Goal: Use online tool/utility

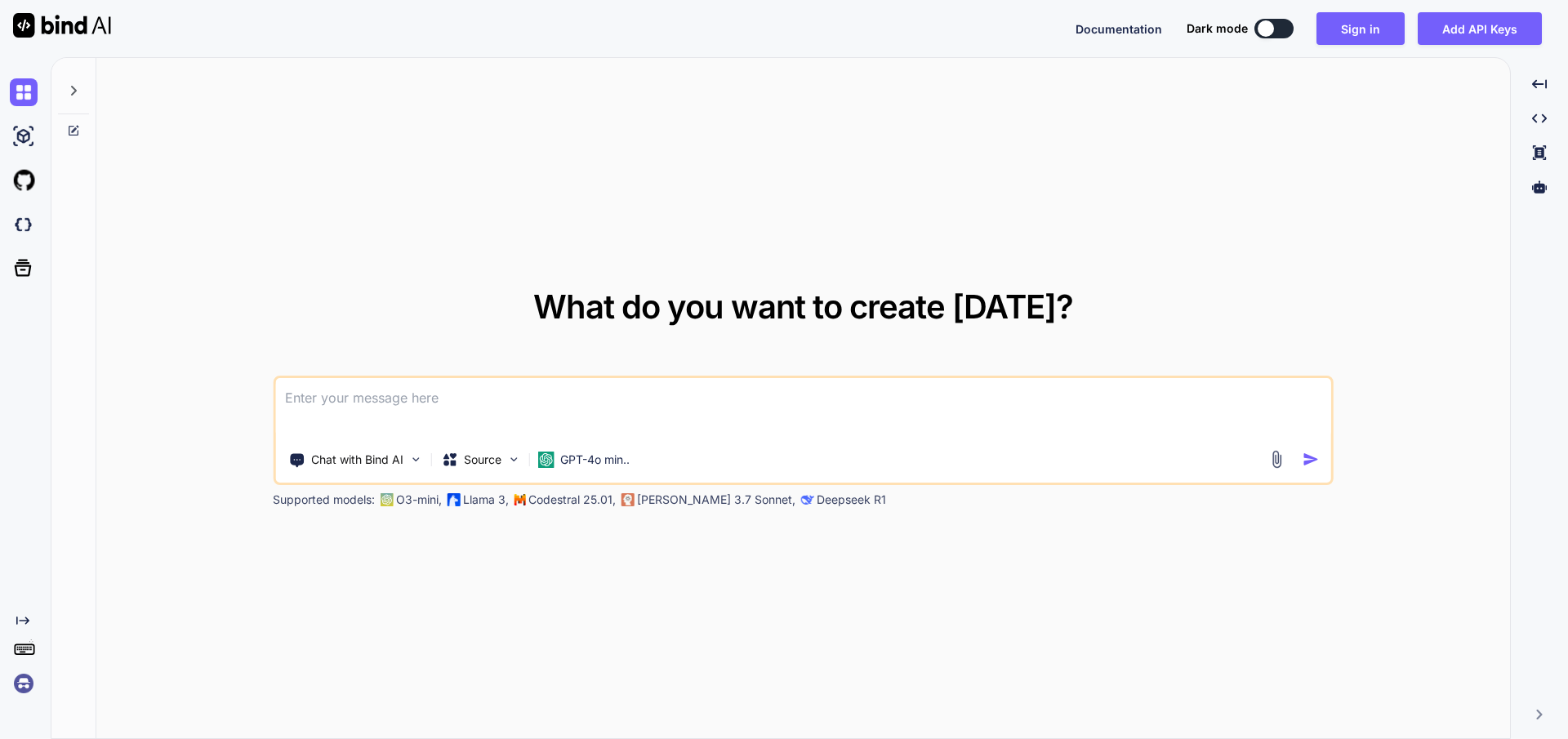
click at [39, 218] on div at bounding box center [27, 224] width 34 height 28
click at [575, 460] on p "GPT-4o min.." at bounding box center [595, 460] width 70 height 16
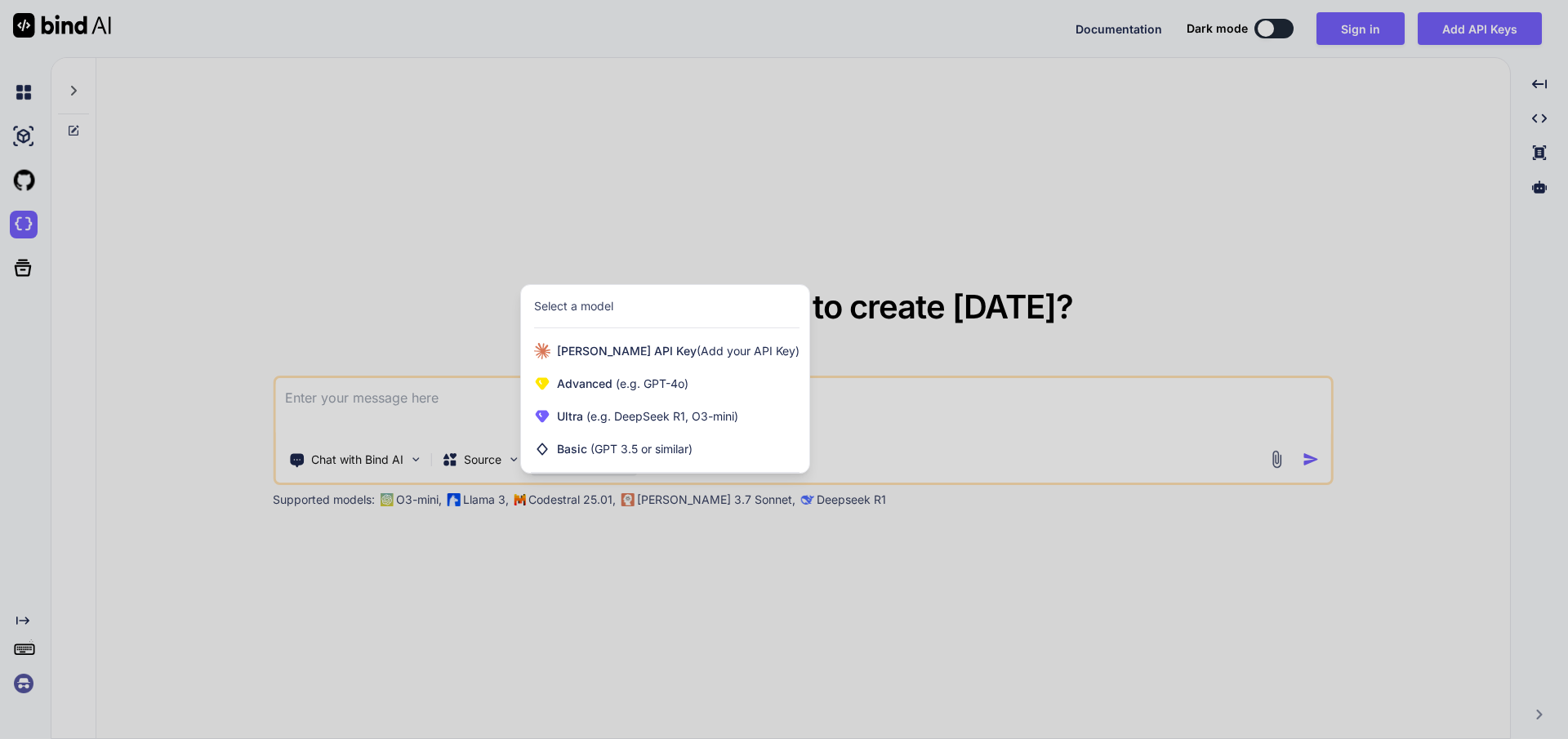
click at [458, 285] on div at bounding box center [784, 369] width 1568 height 739
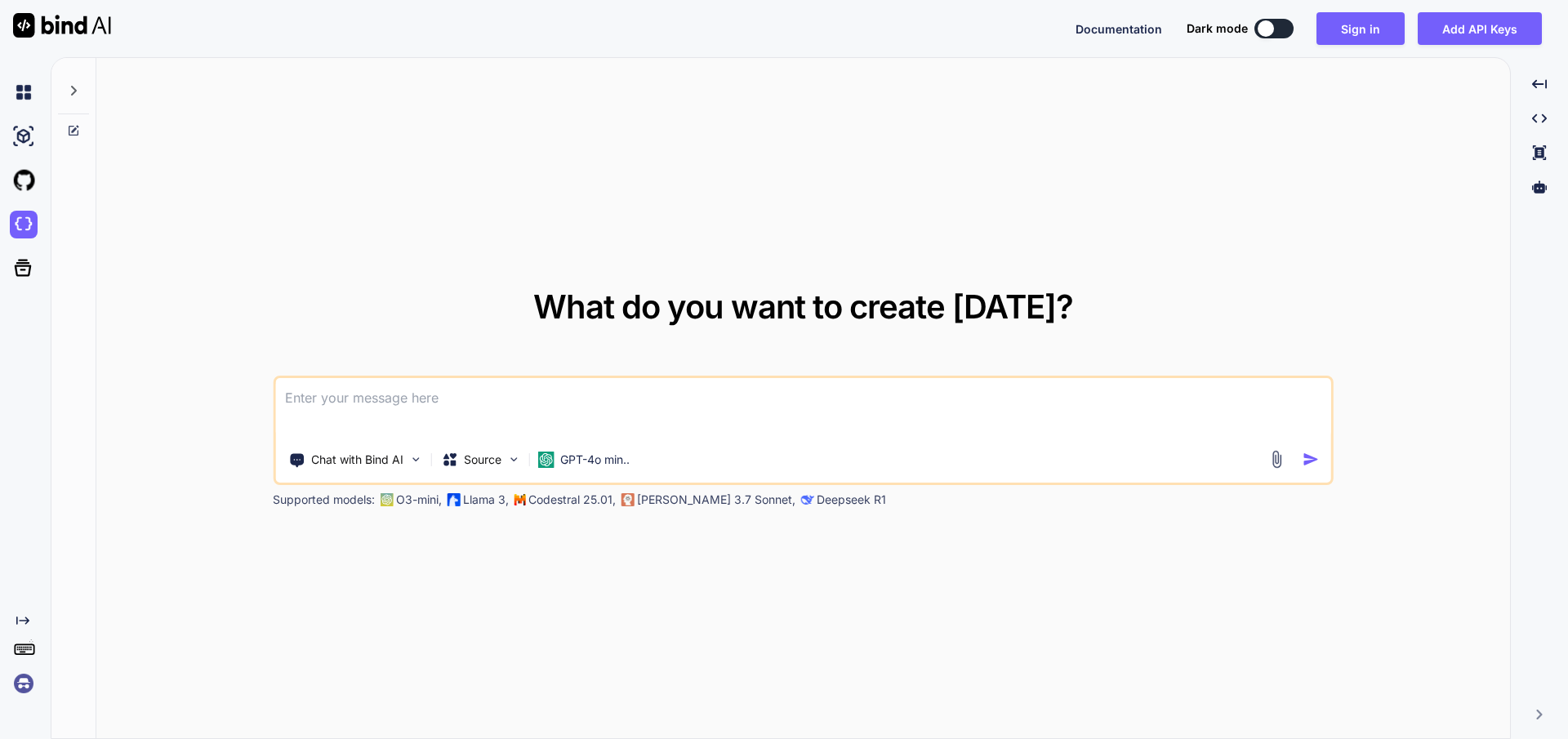
click at [23, 677] on img at bounding box center [23, 683] width 28 height 28
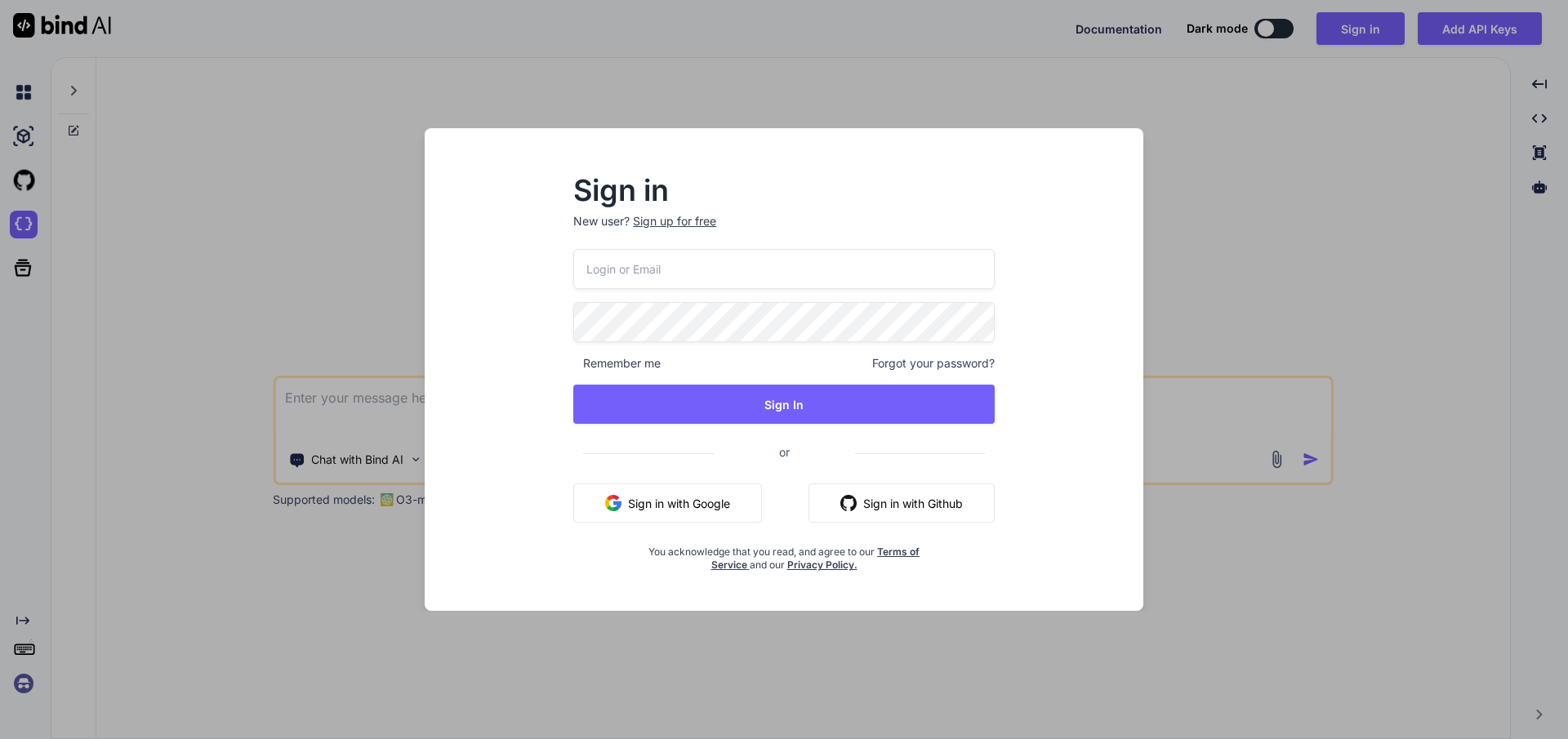
click at [21, 685] on div "Sign in New user? Sign up for free Remember me Forgot your password? Sign In or…" at bounding box center [784, 369] width 1568 height 739
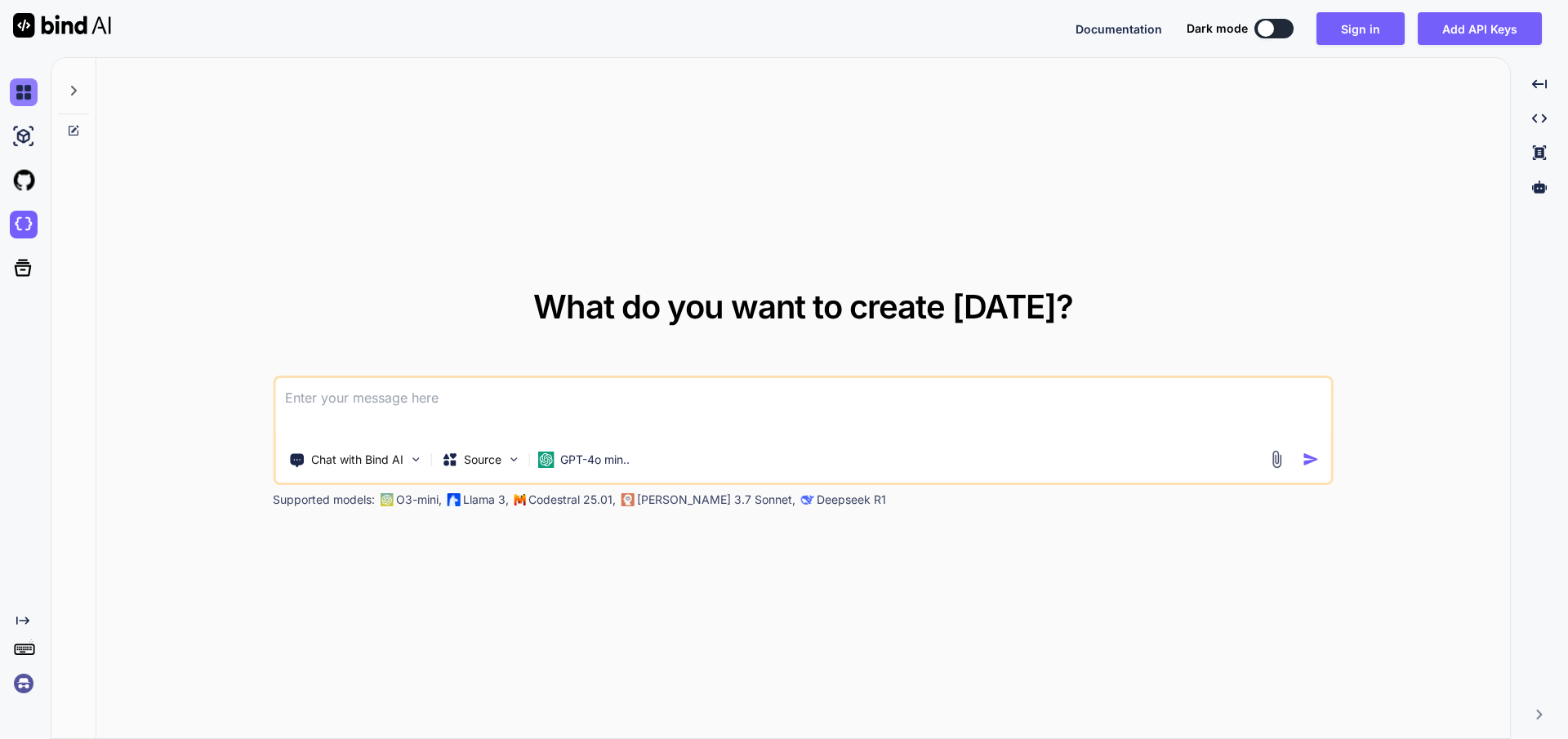
click at [28, 94] on img at bounding box center [23, 92] width 28 height 28
click at [97, 33] on img at bounding box center [62, 25] width 98 height 24
click at [1290, 21] on button at bounding box center [1274, 29] width 39 height 20
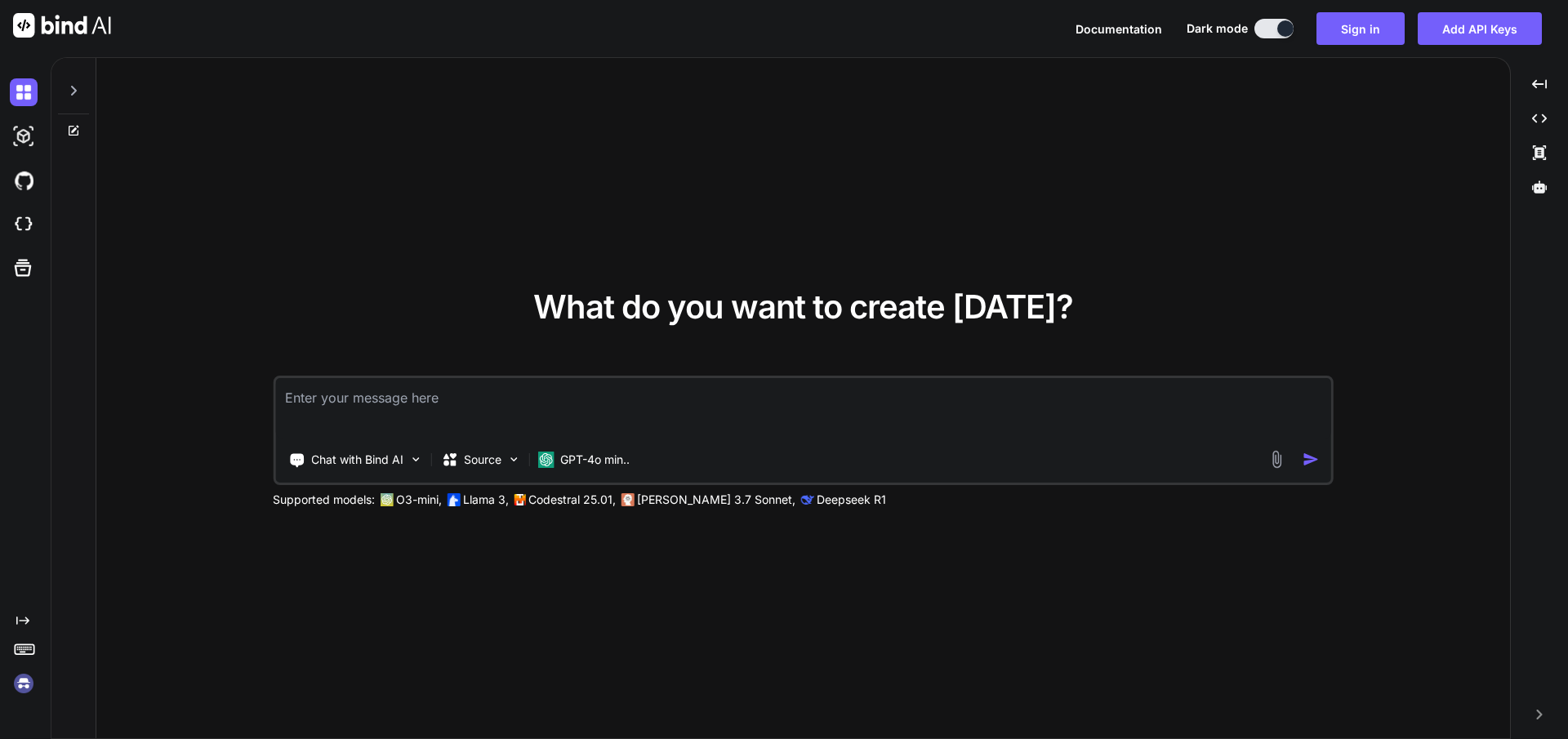
click at [75, 131] on icon at bounding box center [75, 128] width 7 height 7
click at [85, 98] on div at bounding box center [73, 86] width 31 height 56
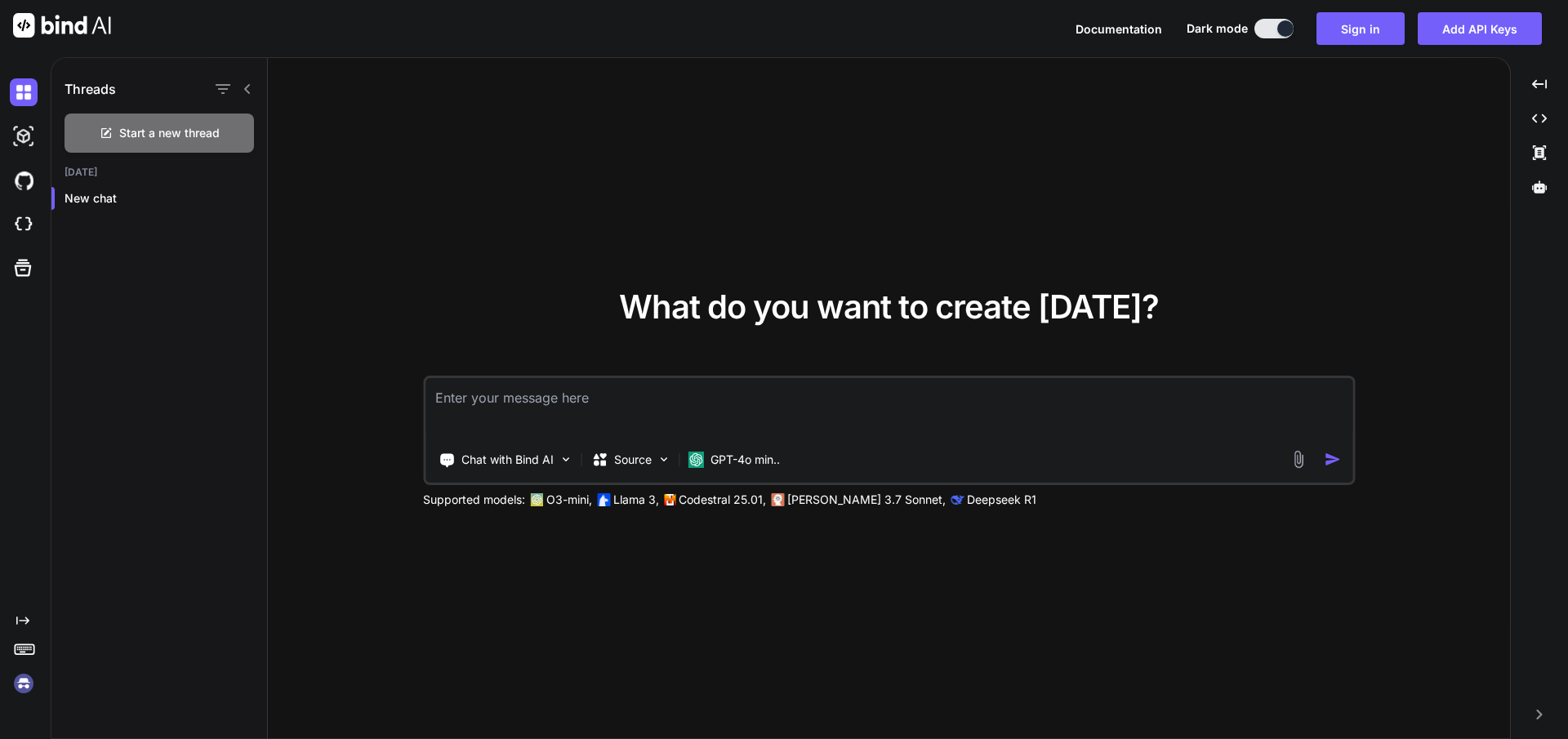
click at [248, 88] on icon at bounding box center [247, 89] width 13 height 13
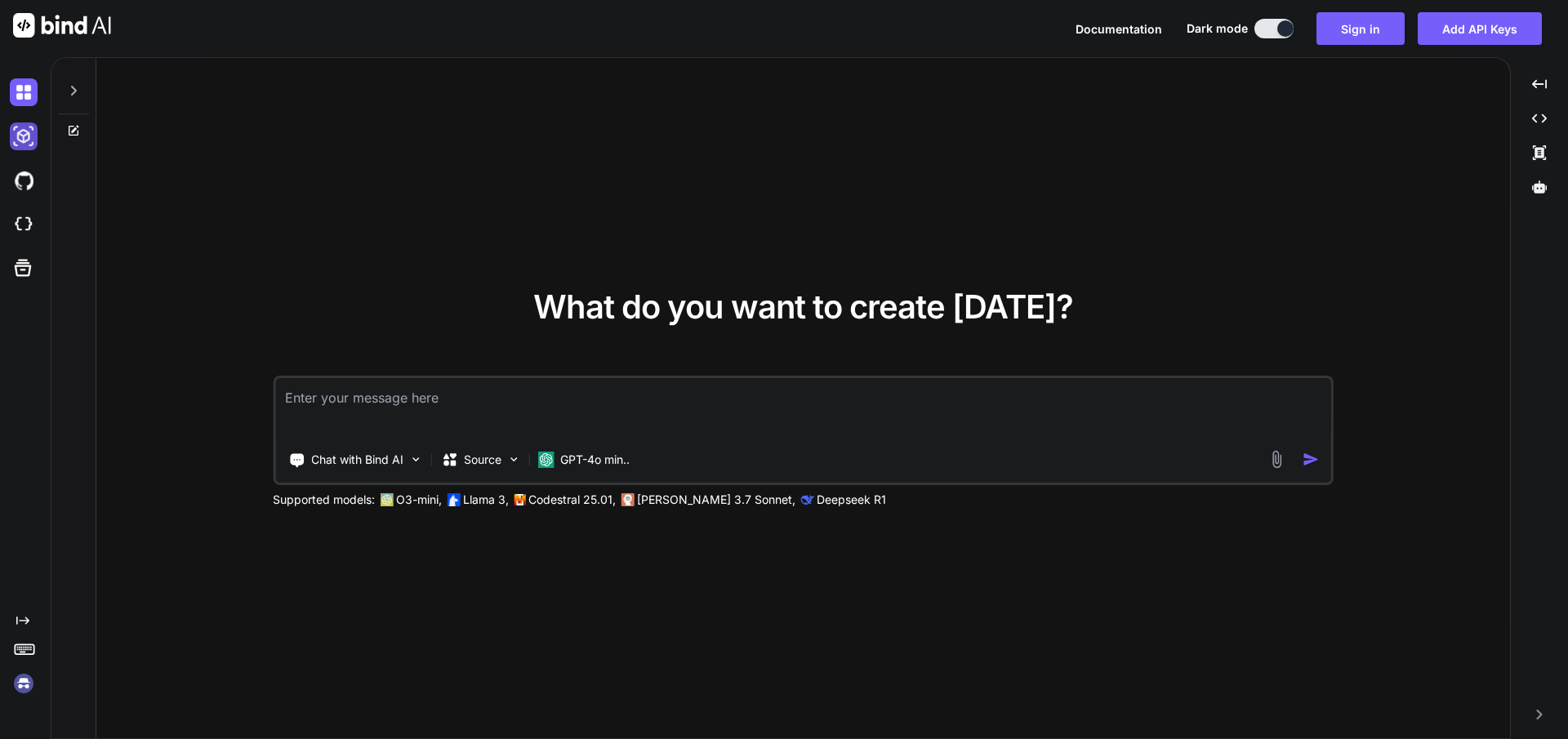
click at [24, 132] on img at bounding box center [23, 135] width 28 height 28
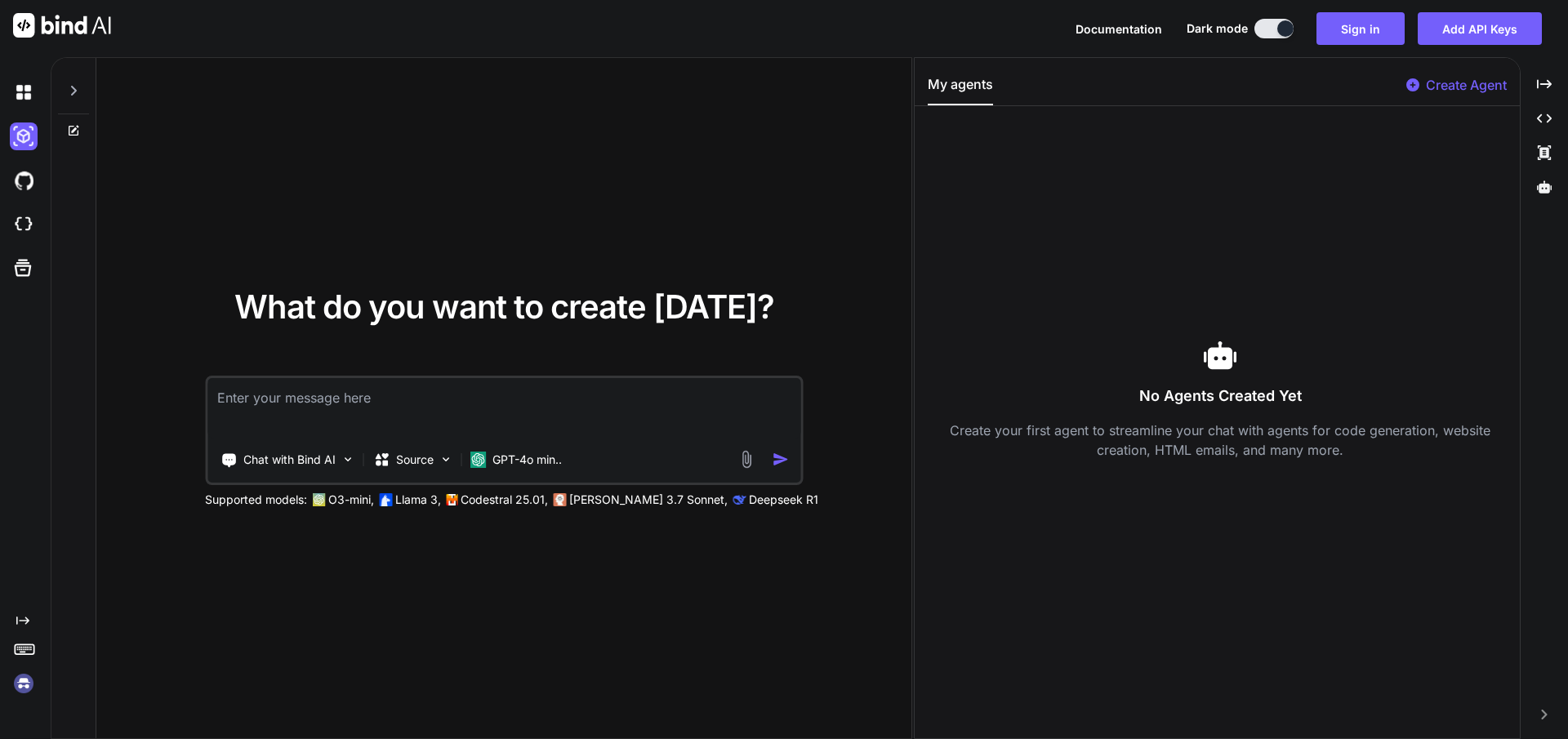
click at [24, 166] on div at bounding box center [27, 180] width 34 height 44
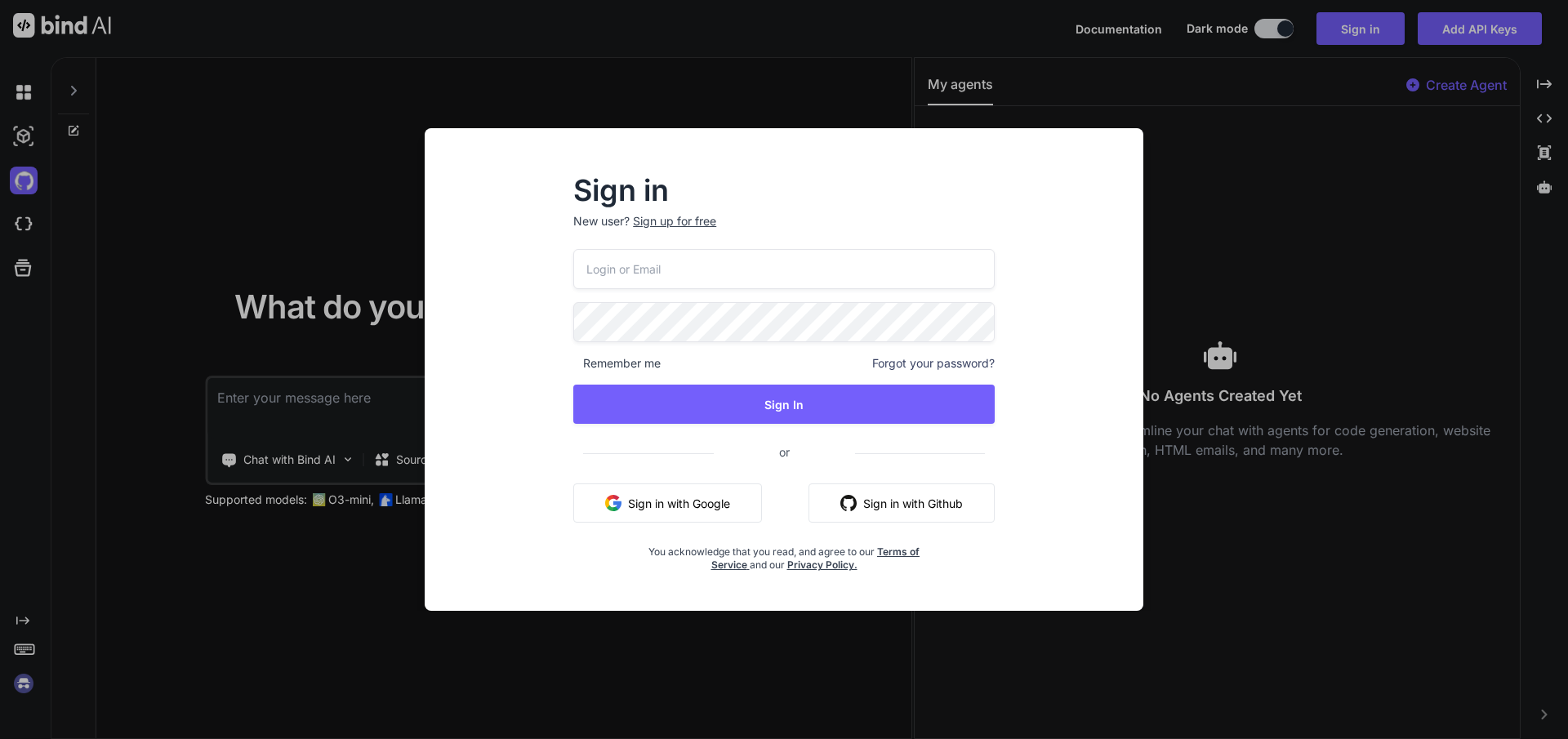
click at [24, 166] on div "Sign in New user? Sign up for free Remember me Forgot your password? Sign In or…" at bounding box center [784, 369] width 1568 height 739
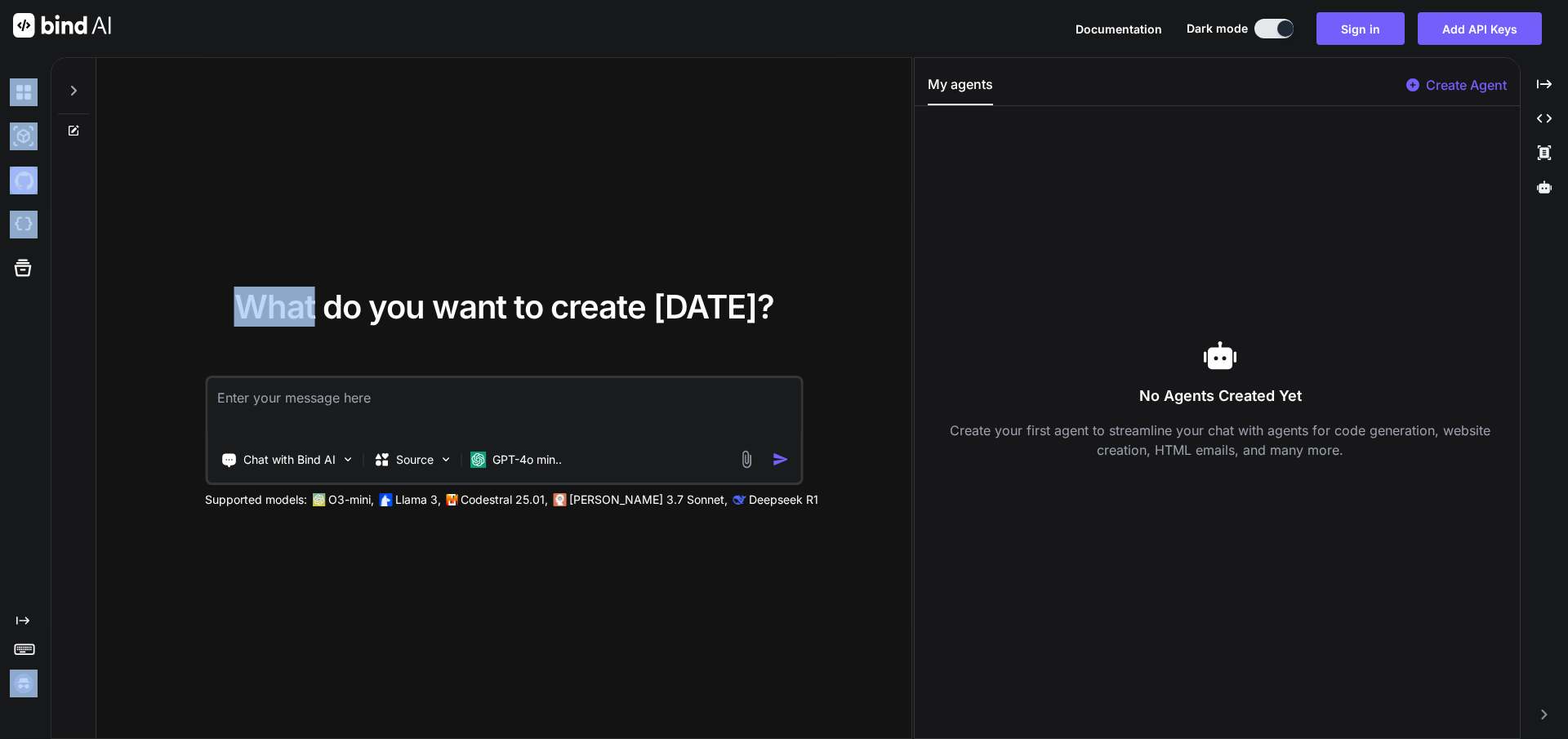
click at [23, 154] on div at bounding box center [27, 135] width 34 height 44
click at [24, 148] on img at bounding box center [23, 135] width 28 height 28
click at [111, 156] on div "What do you want to create today? Chat with Bind AI Source GPT-4o min.. Support…" at bounding box center [504, 398] width 815 height 682
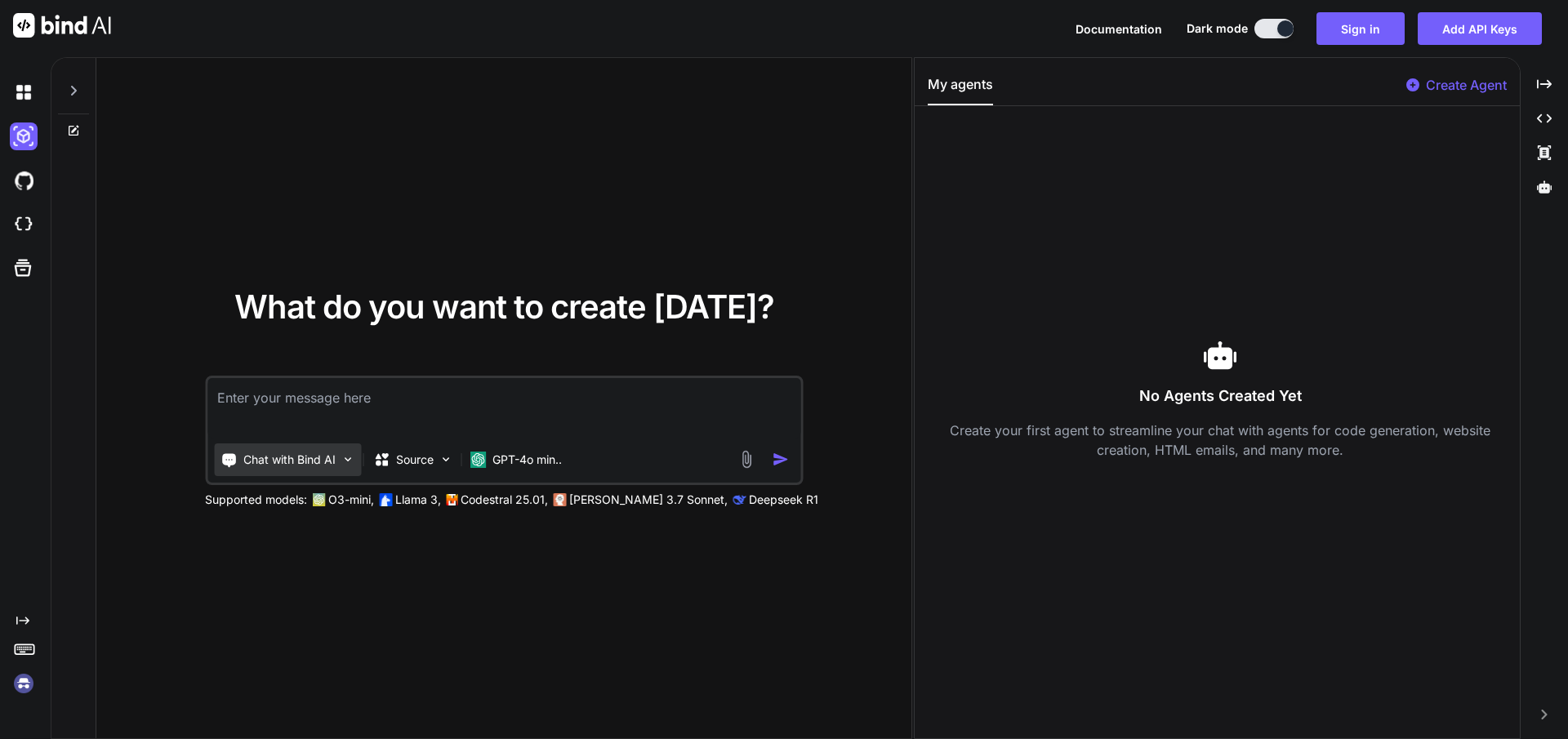
click at [275, 468] on div "Chat with Bind AI" at bounding box center [287, 459] width 147 height 33
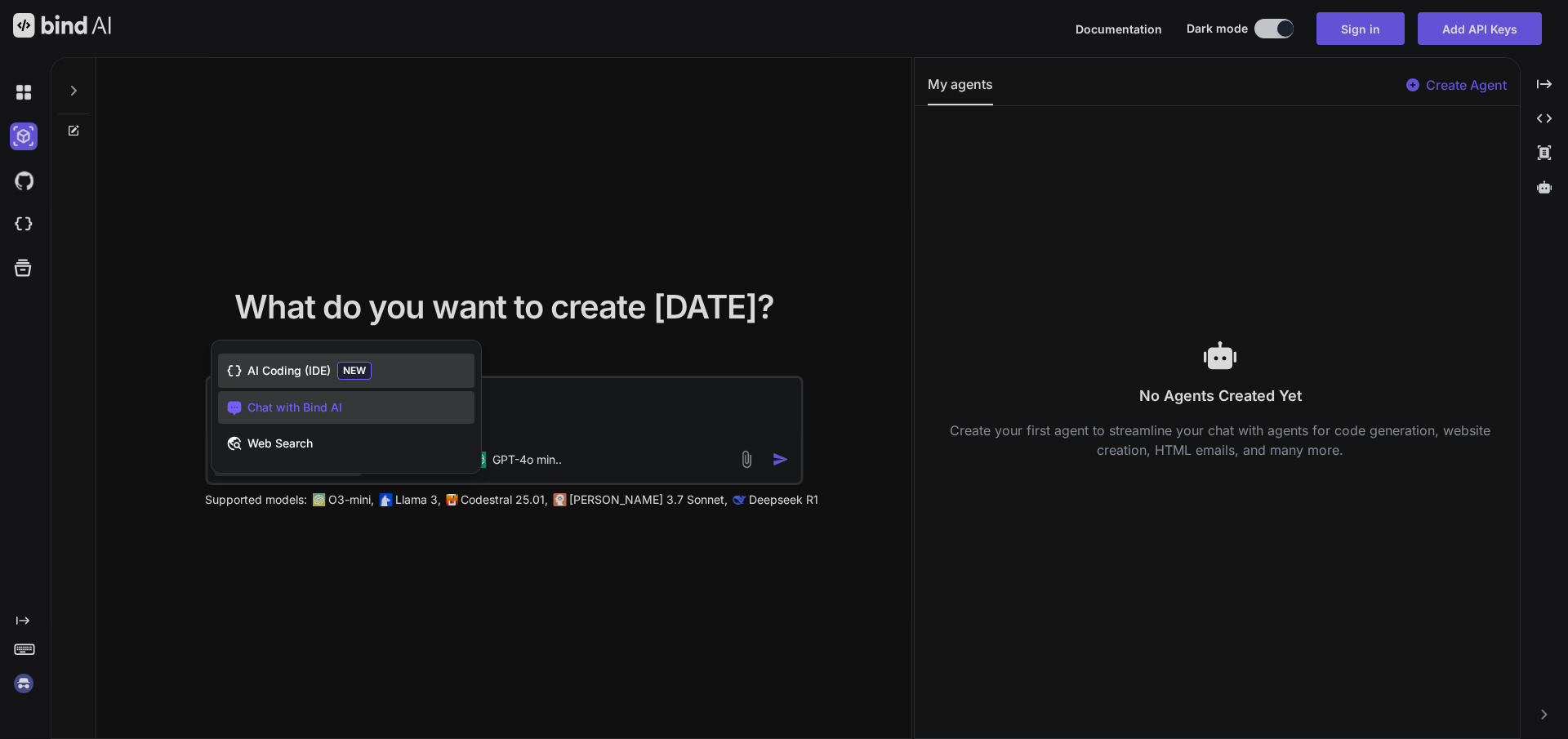
click at [248, 364] on span "AI Coding (IDE)" at bounding box center [289, 371] width 83 height 16
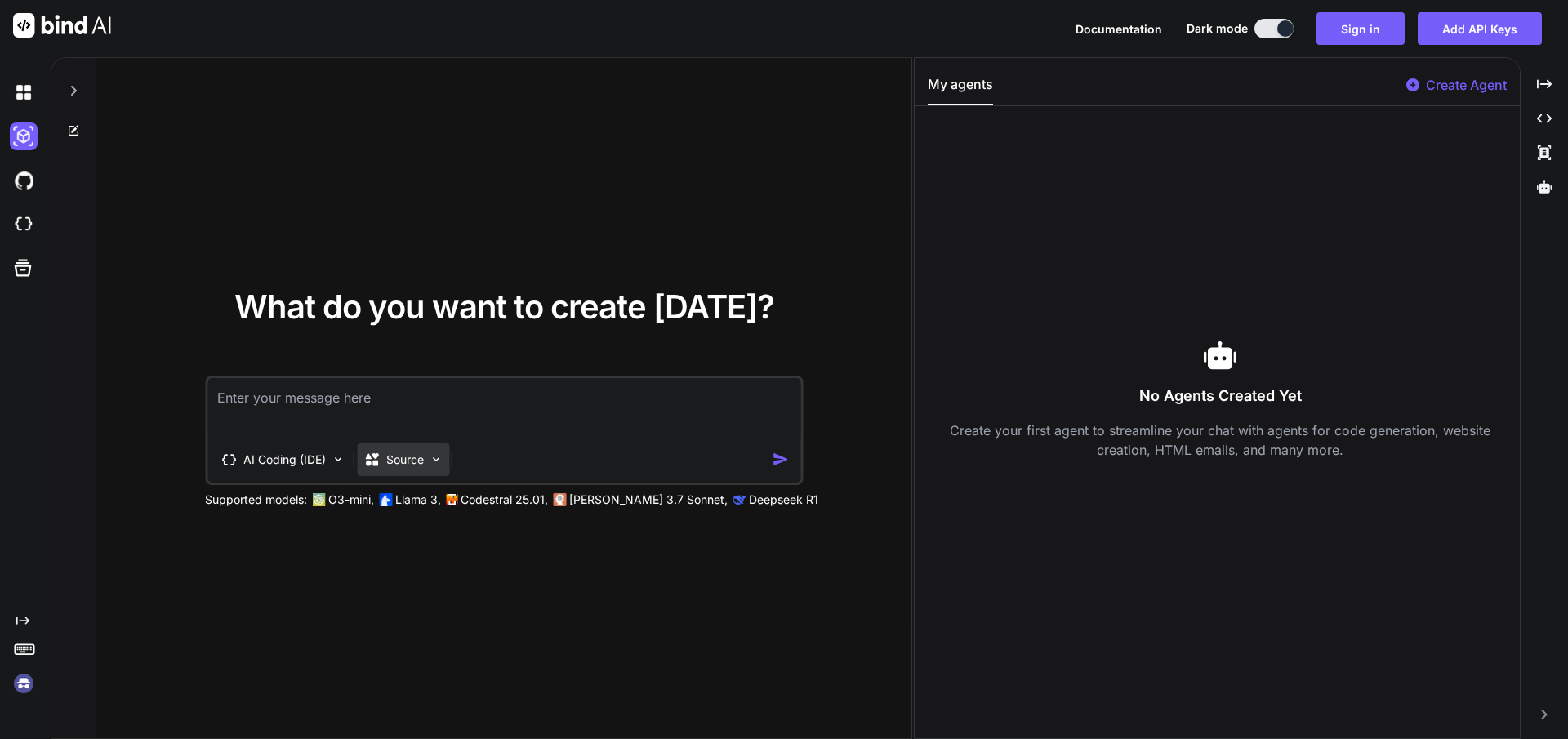
click at [379, 454] on icon at bounding box center [372, 460] width 16 height 16
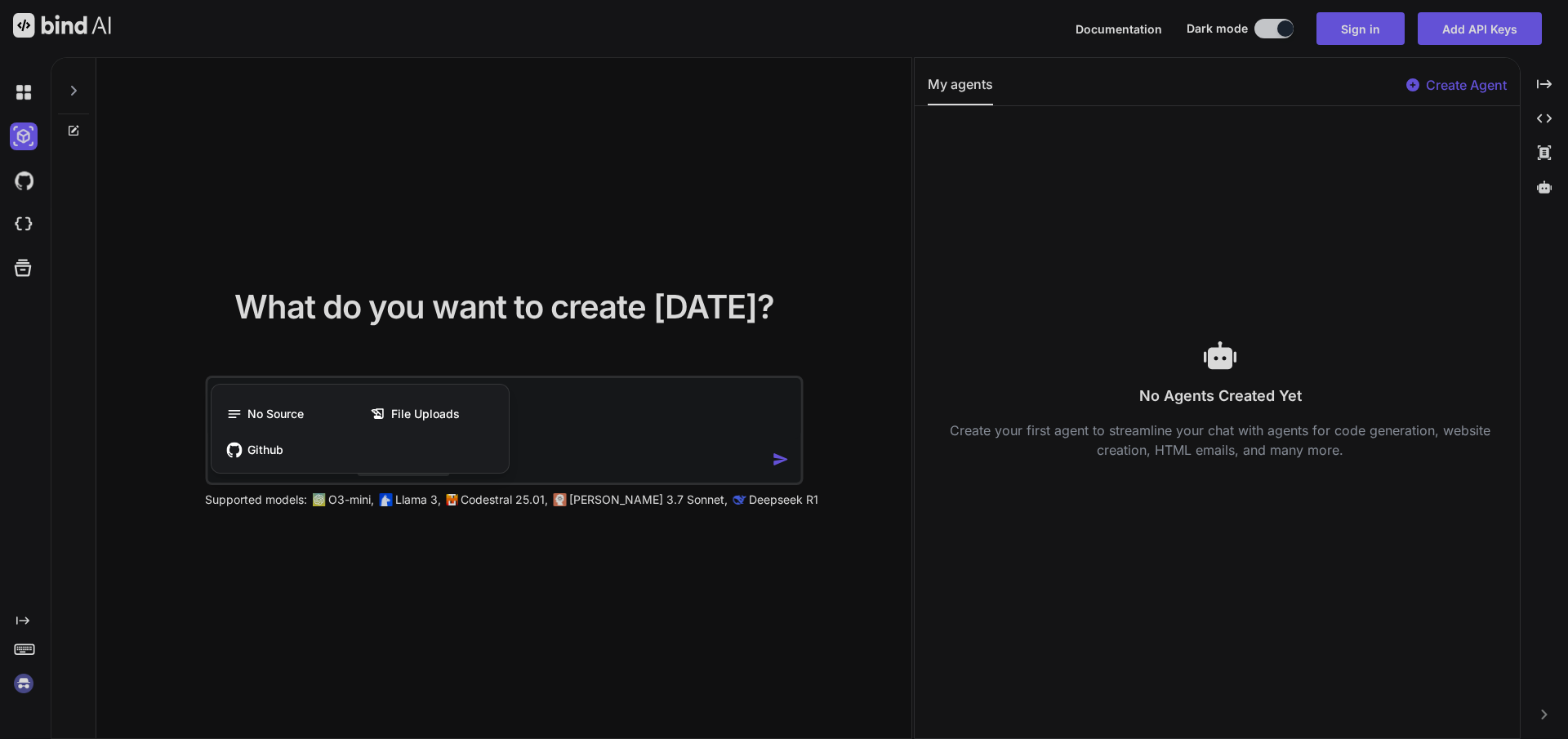
click at [581, 431] on div at bounding box center [784, 369] width 1568 height 739
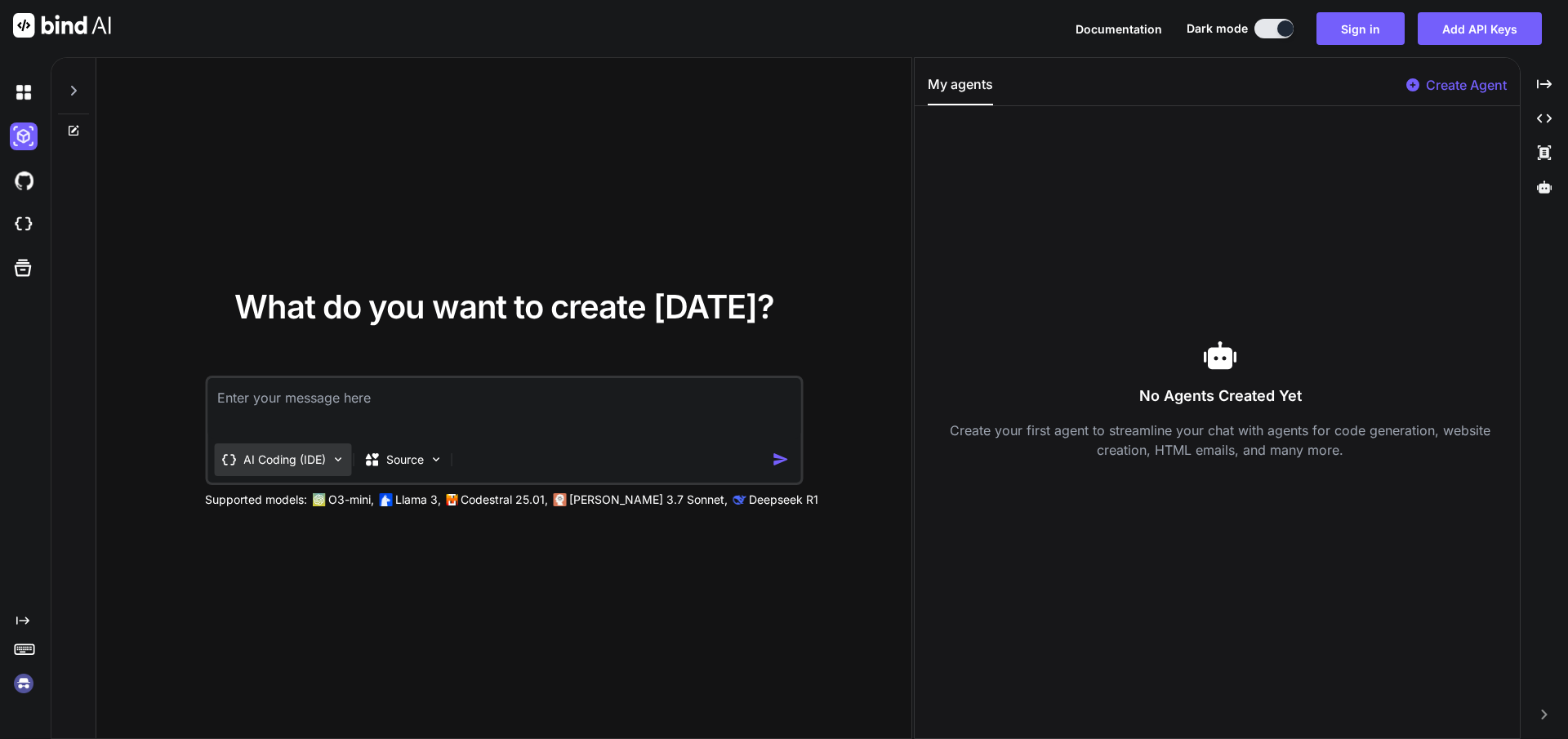
click at [300, 456] on p "AI Coding (IDE)" at bounding box center [284, 460] width 83 height 16
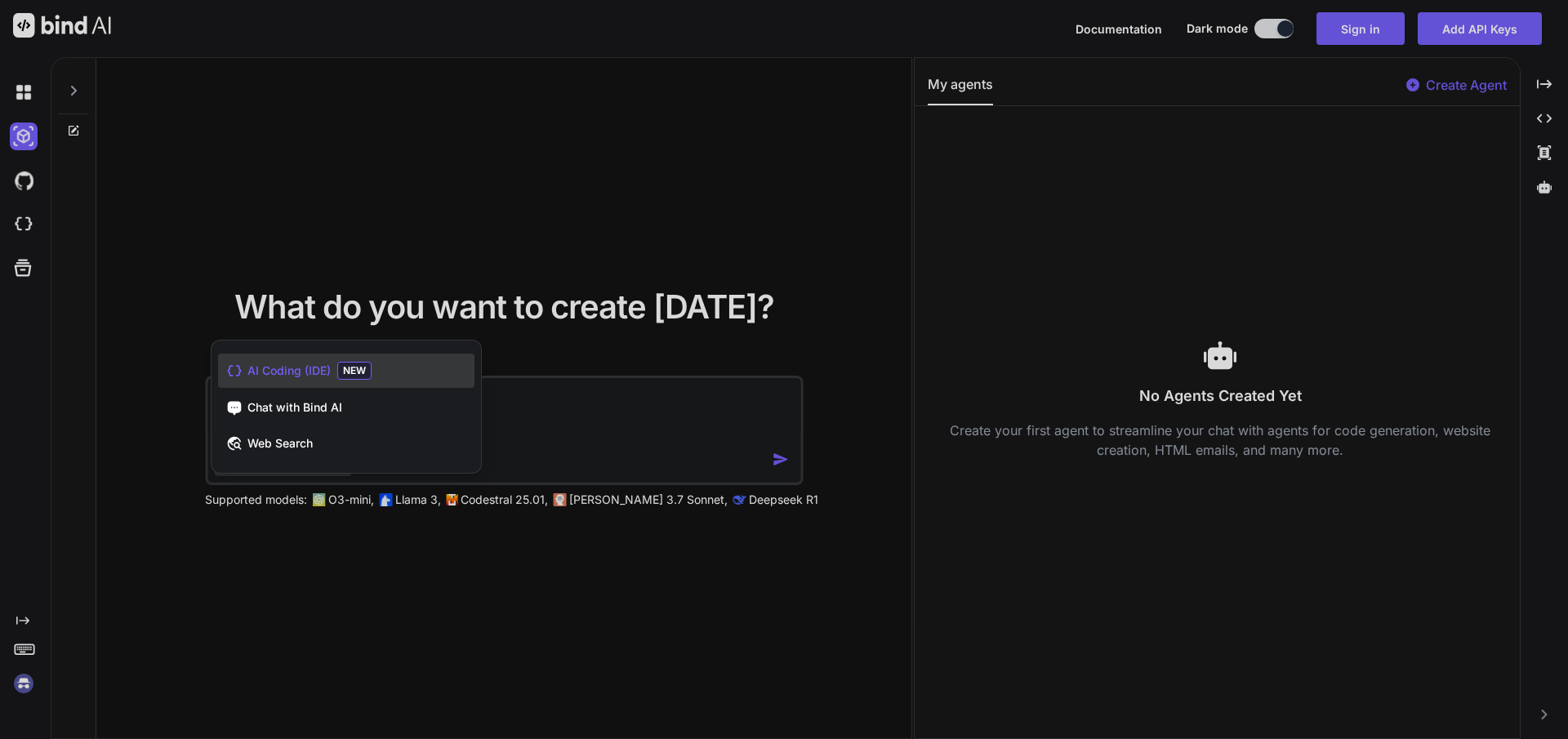
click at [300, 456] on div "Web Search" at bounding box center [347, 443] width 257 height 33
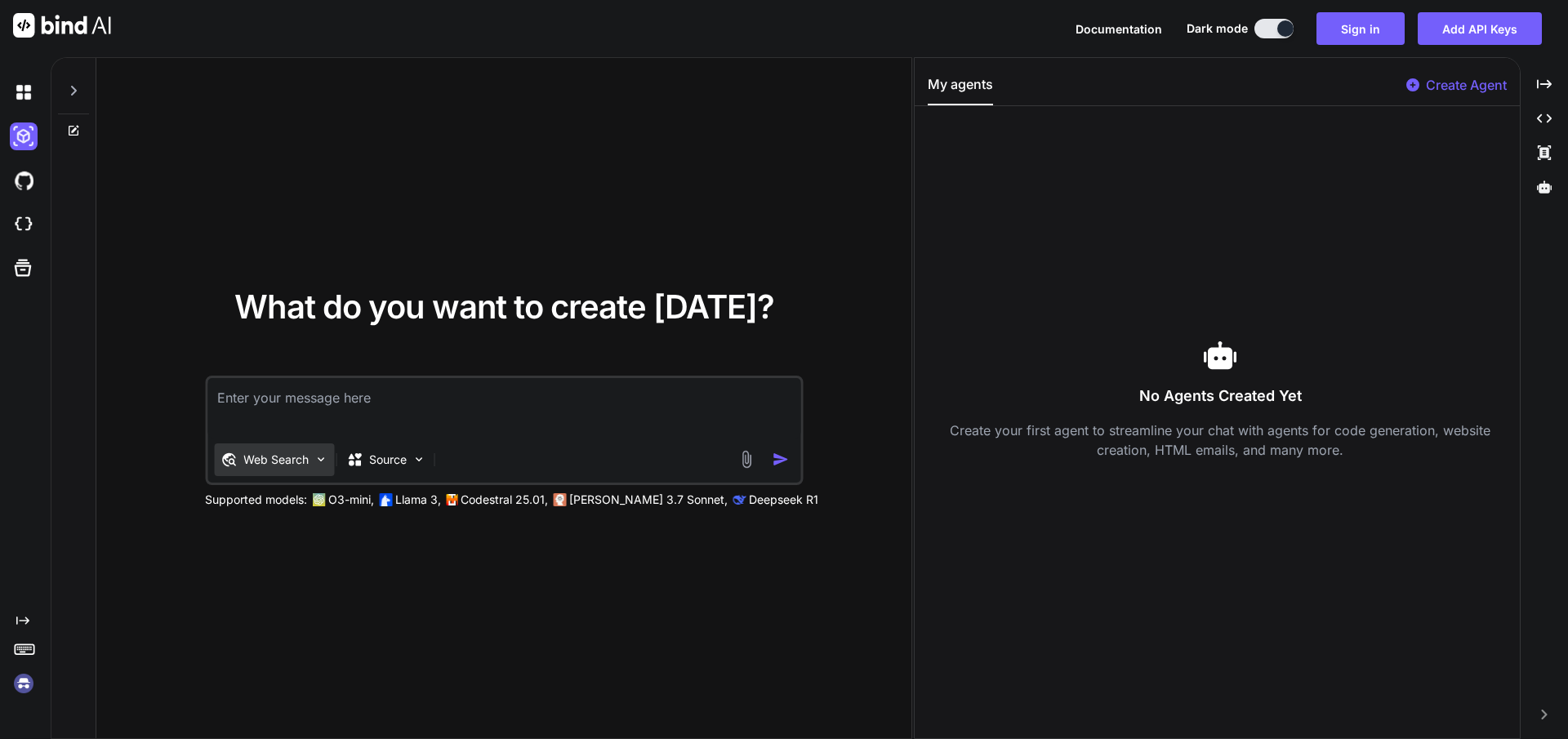
click at [302, 454] on p "Web Search" at bounding box center [275, 460] width 65 height 16
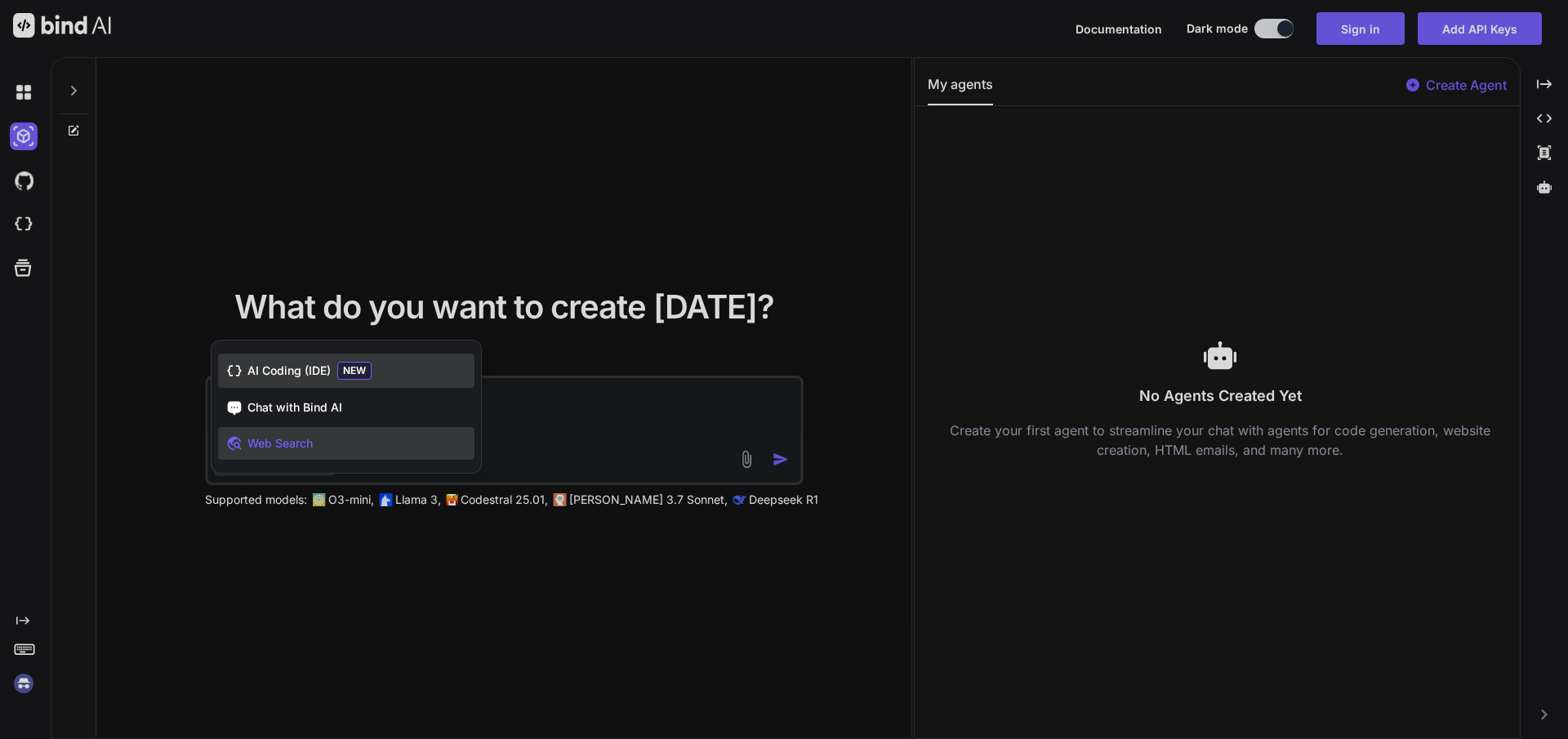
click at [335, 369] on div "AI Coding (IDE) NEW" at bounding box center [347, 371] width 257 height 34
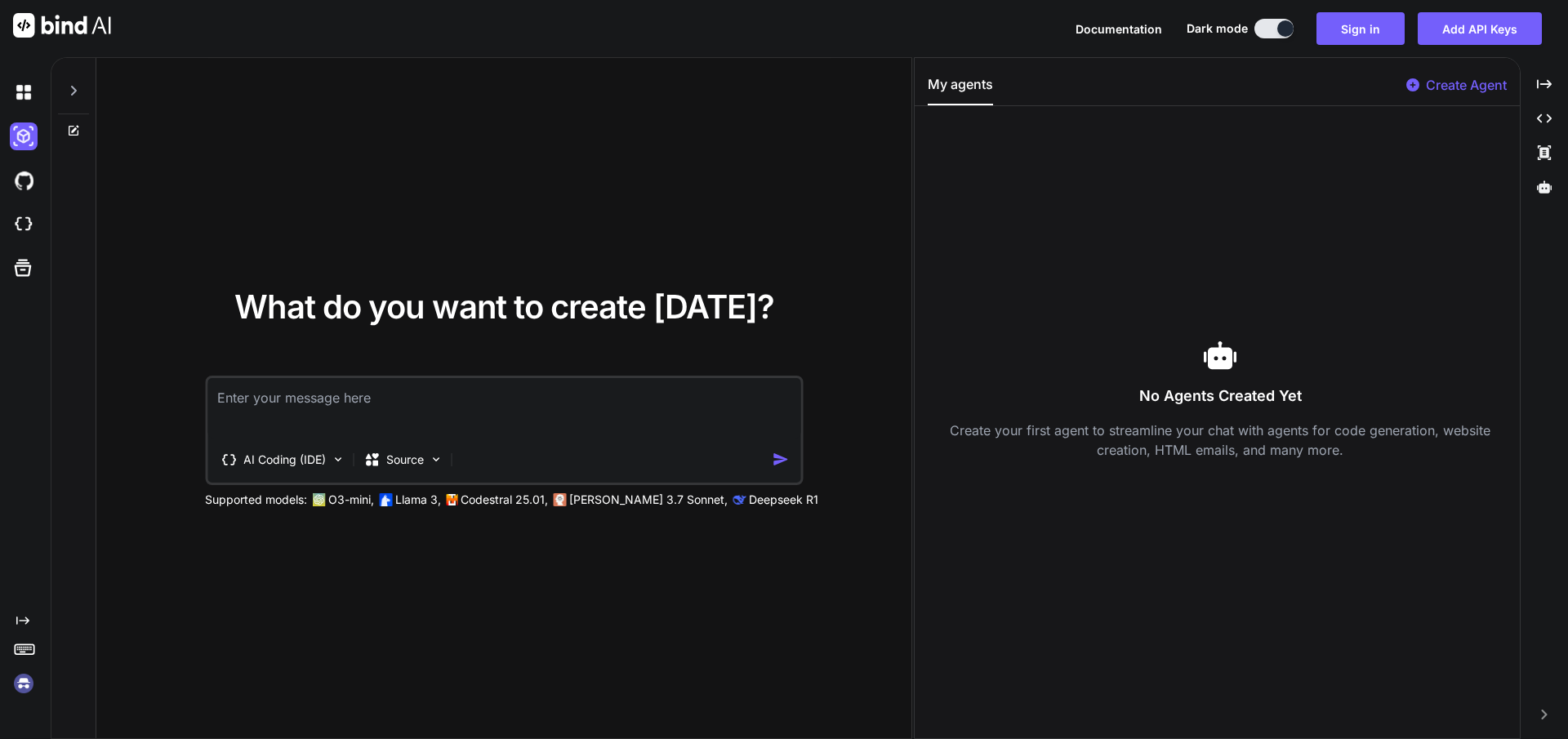
drag, startPoint x: 594, startPoint y: 406, endPoint x: 585, endPoint y: 405, distance: 9.1
click at [585, 405] on textarea at bounding box center [504, 408] width 593 height 61
click at [1541, 112] on icon "Created with Pixso." at bounding box center [1544, 119] width 14 height 14
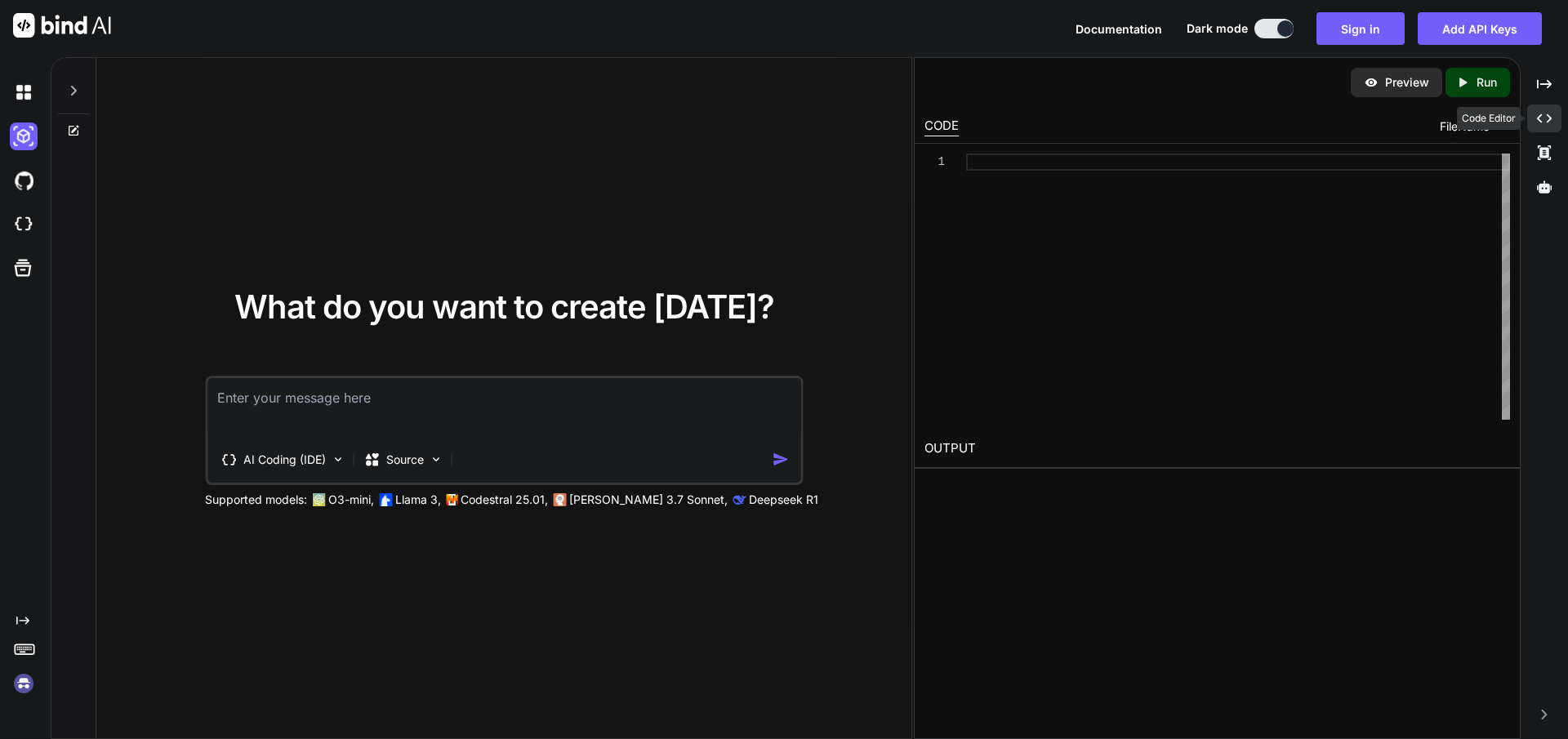
click at [1541, 112] on icon "Created with Pixso." at bounding box center [1544, 119] width 14 height 14
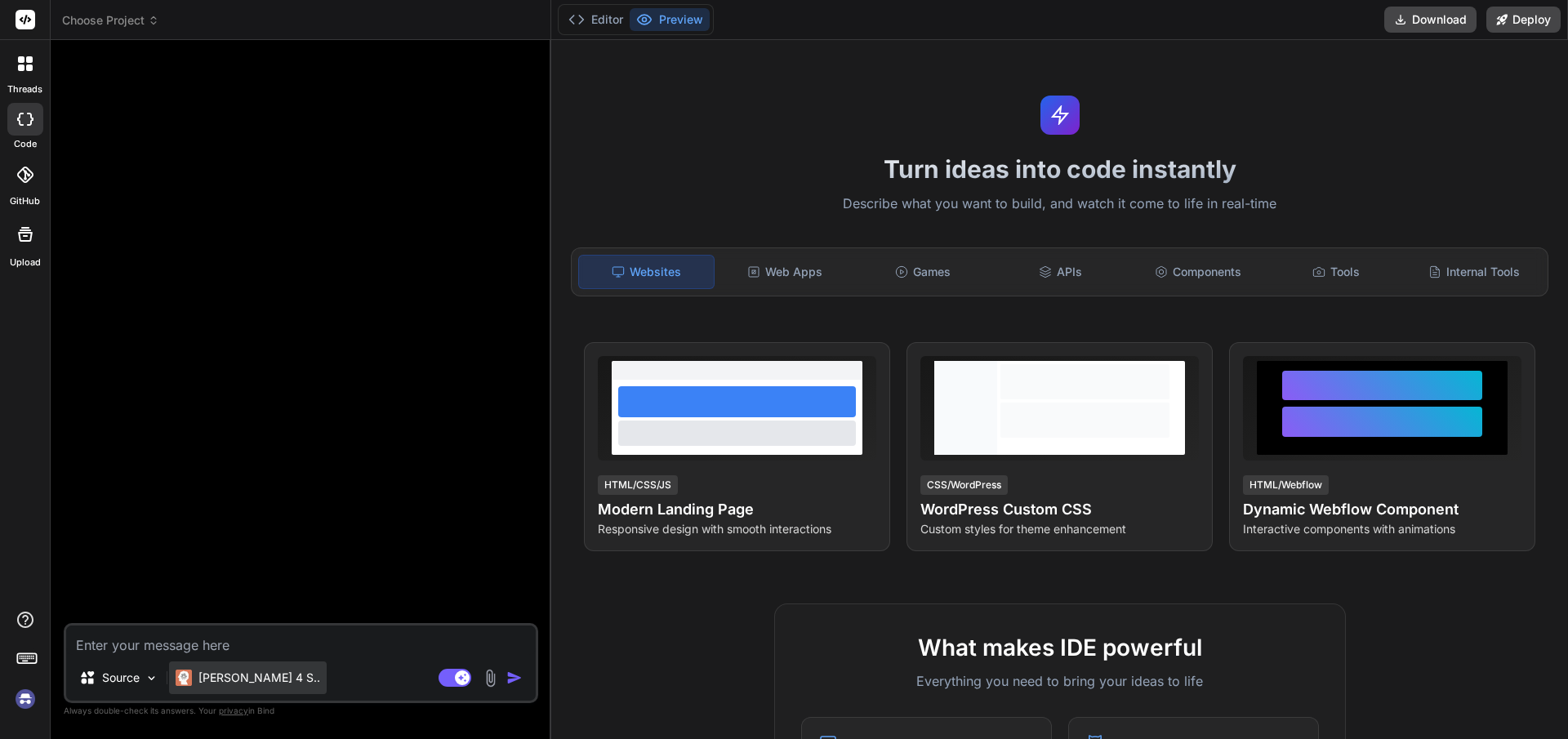
click at [225, 683] on p "[PERSON_NAME] 4 S.." at bounding box center [259, 677] width 122 height 16
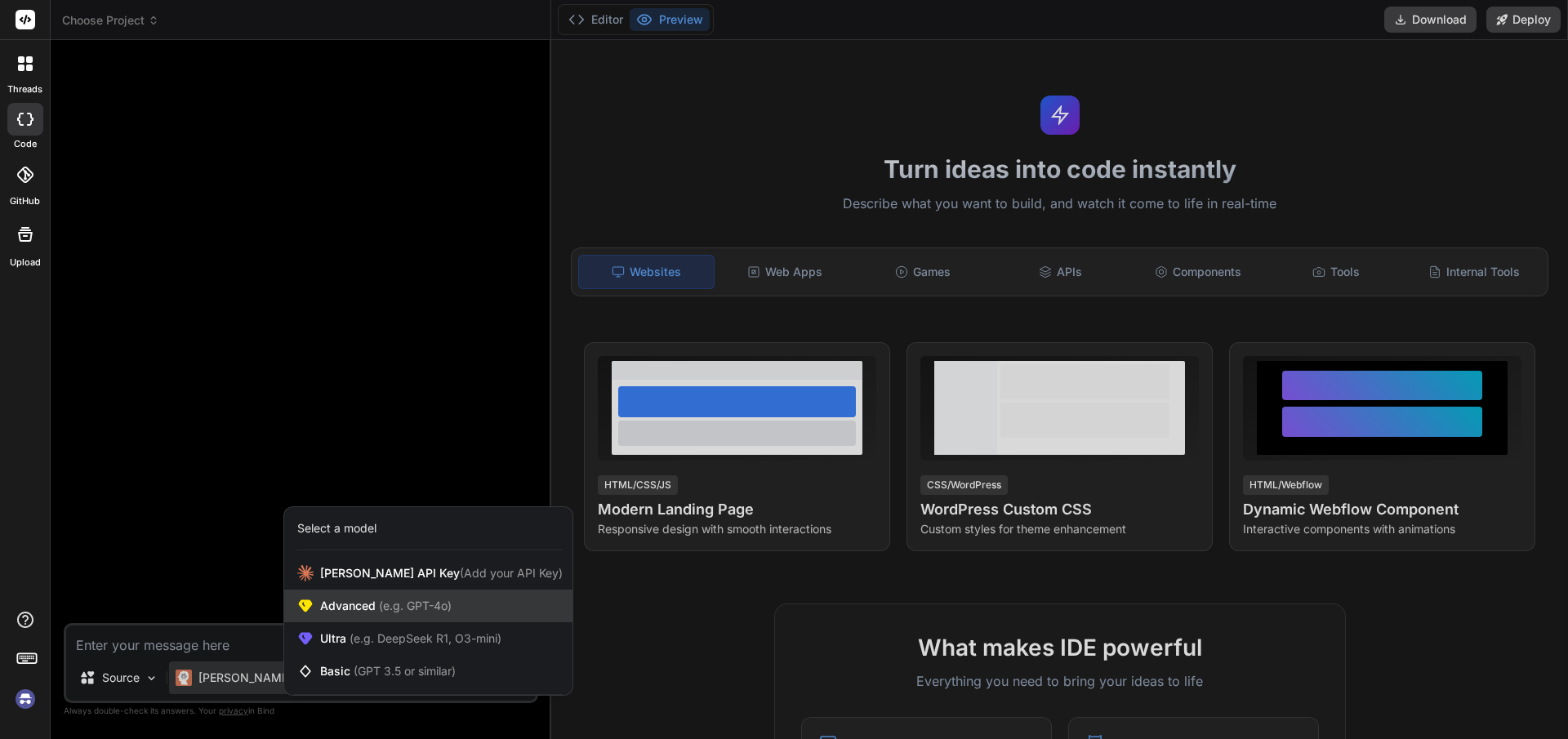
click at [366, 619] on div "Advanced (e.g. GPT-4o)" at bounding box center [428, 605] width 288 height 33
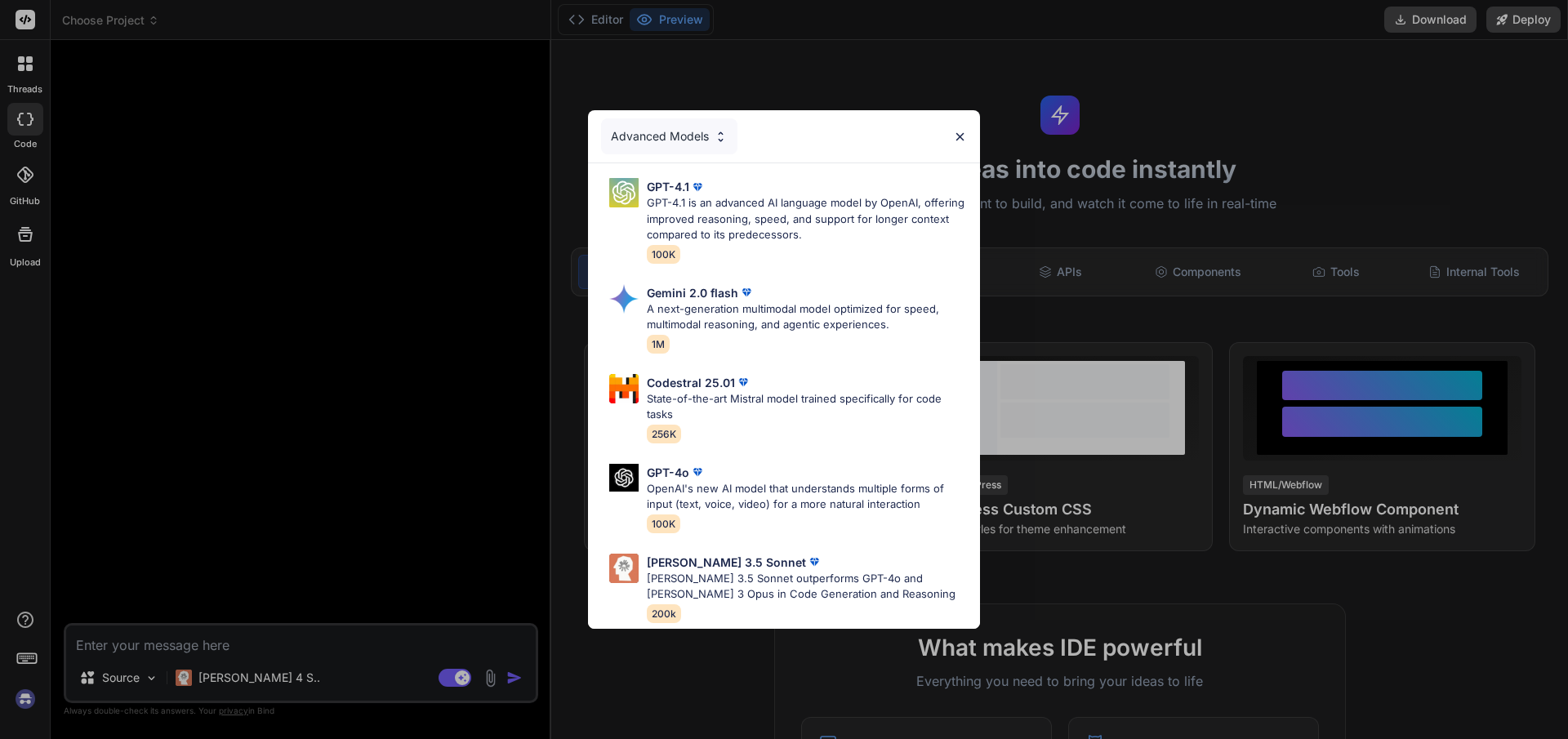
click at [661, 152] on div "Advanced Models" at bounding box center [669, 136] width 136 height 36
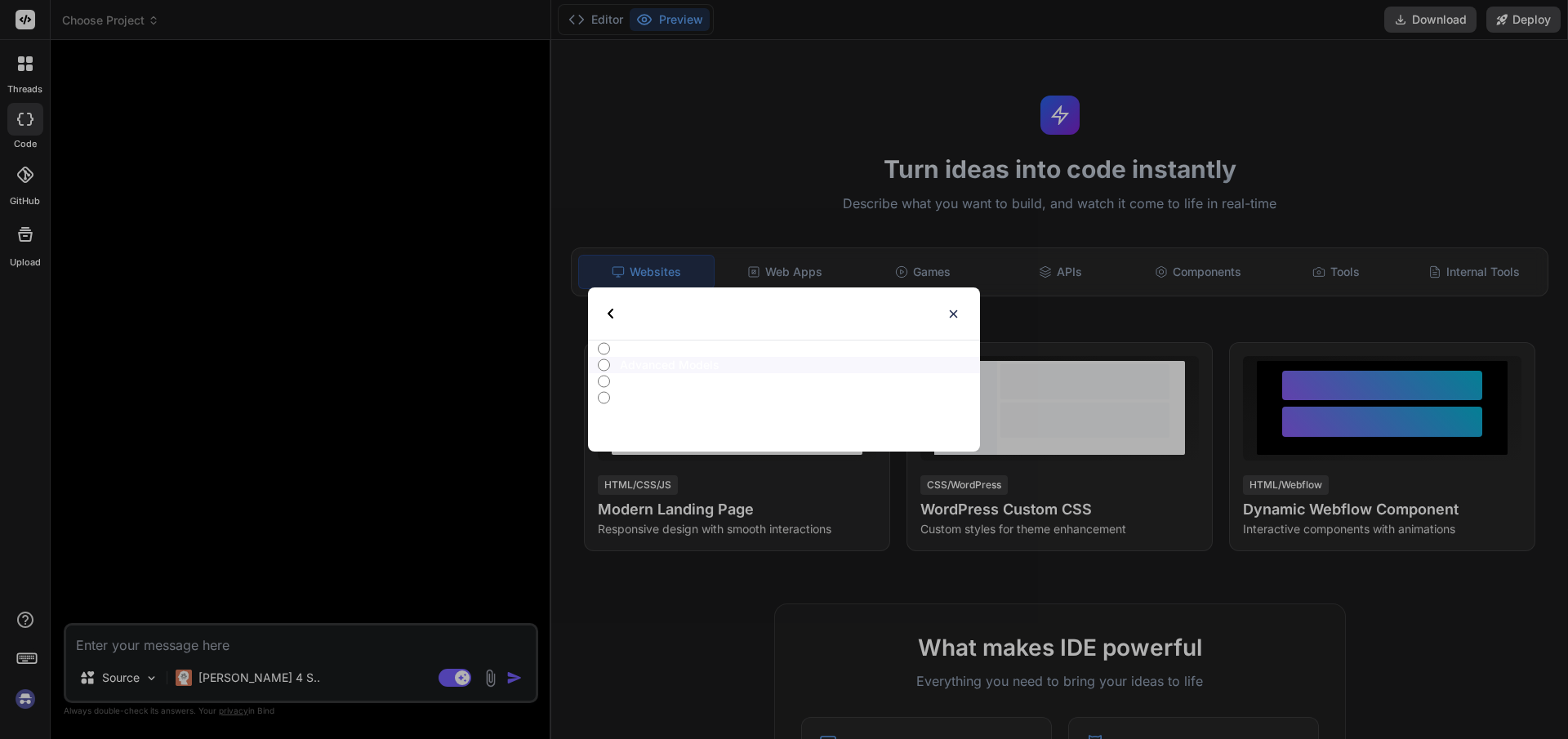
click at [648, 319] on p "Select type" at bounding box center [661, 313] width 68 height 53
click at [653, 389] on p "Ultra Models" at bounding box center [800, 382] width 360 height 16
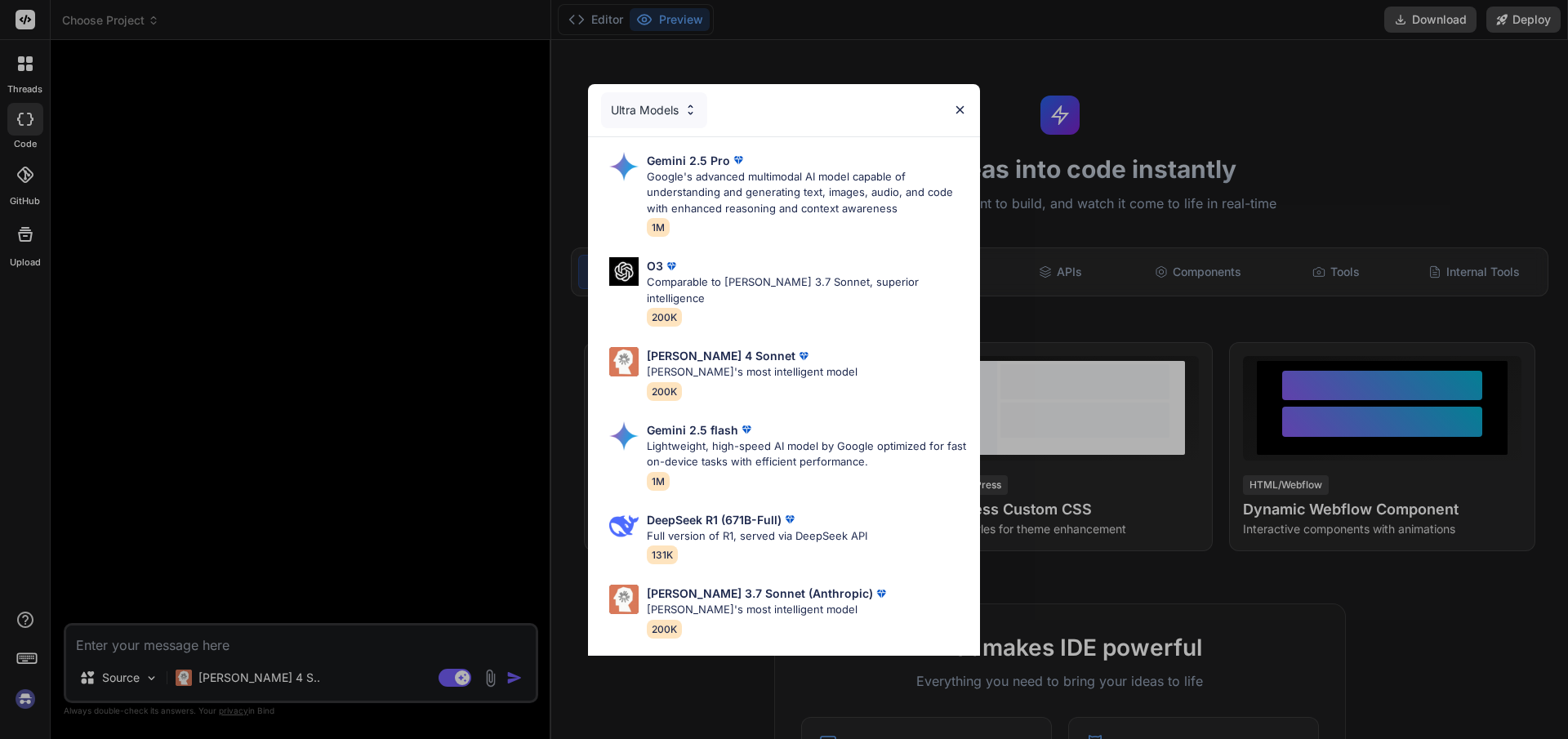
click at [645, 125] on div "Ultra Models" at bounding box center [653, 111] width 106 height 36
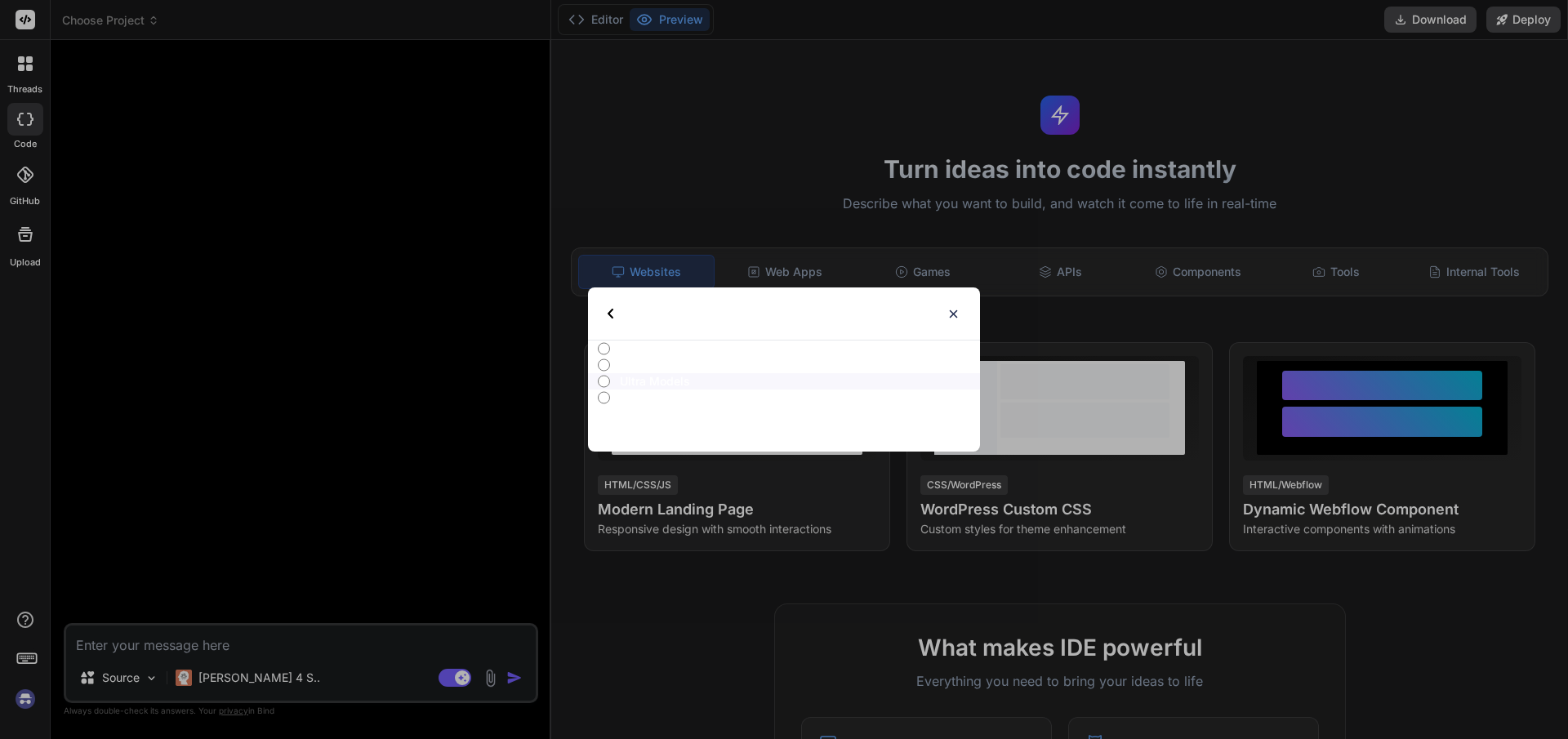
click at [630, 348] on p "All" at bounding box center [800, 349] width 360 height 16
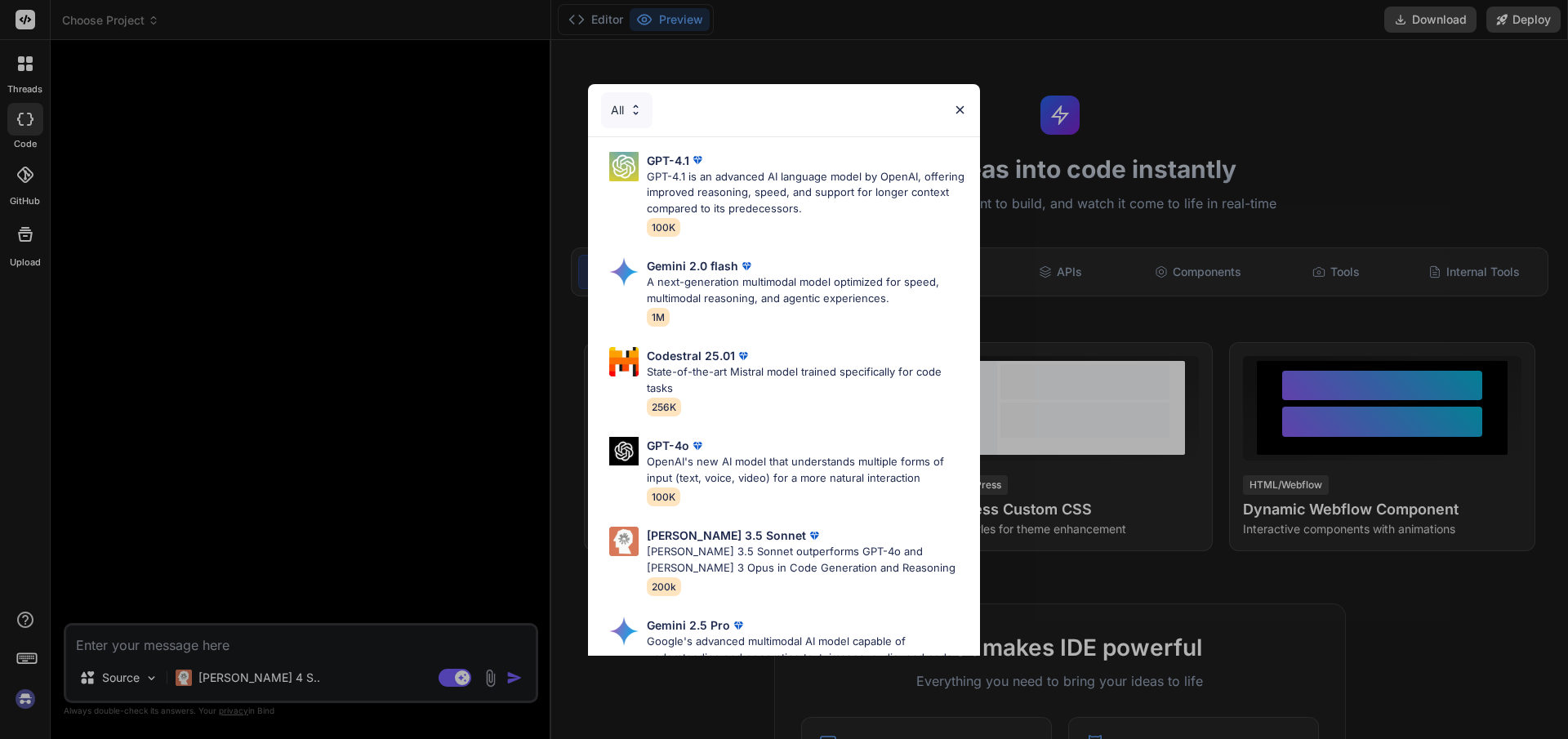
click at [951, 108] on div "All" at bounding box center [784, 110] width 392 height 53
click at [956, 104] on img at bounding box center [960, 110] width 14 height 14
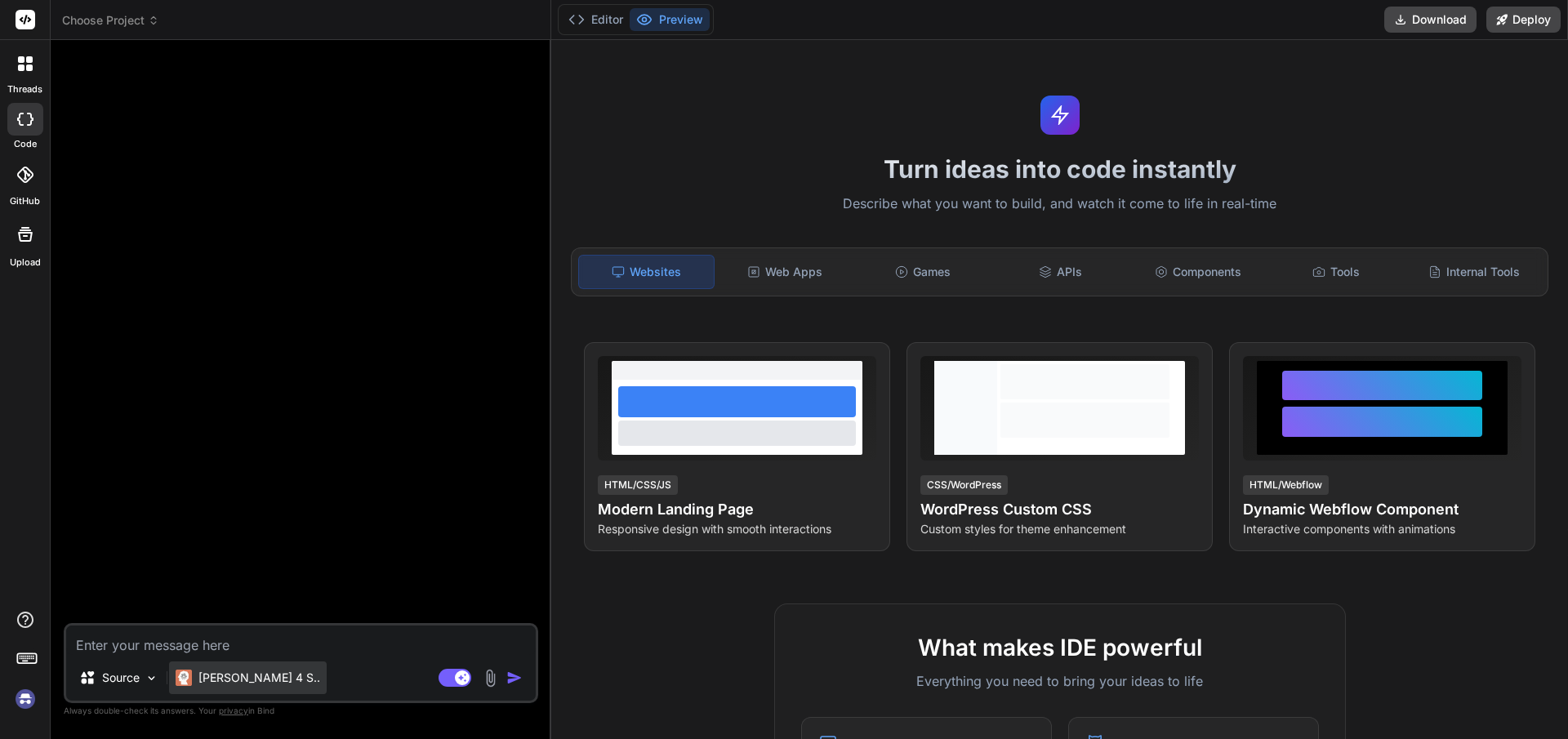
click at [267, 680] on div "[PERSON_NAME] 4 S.." at bounding box center [248, 677] width 158 height 33
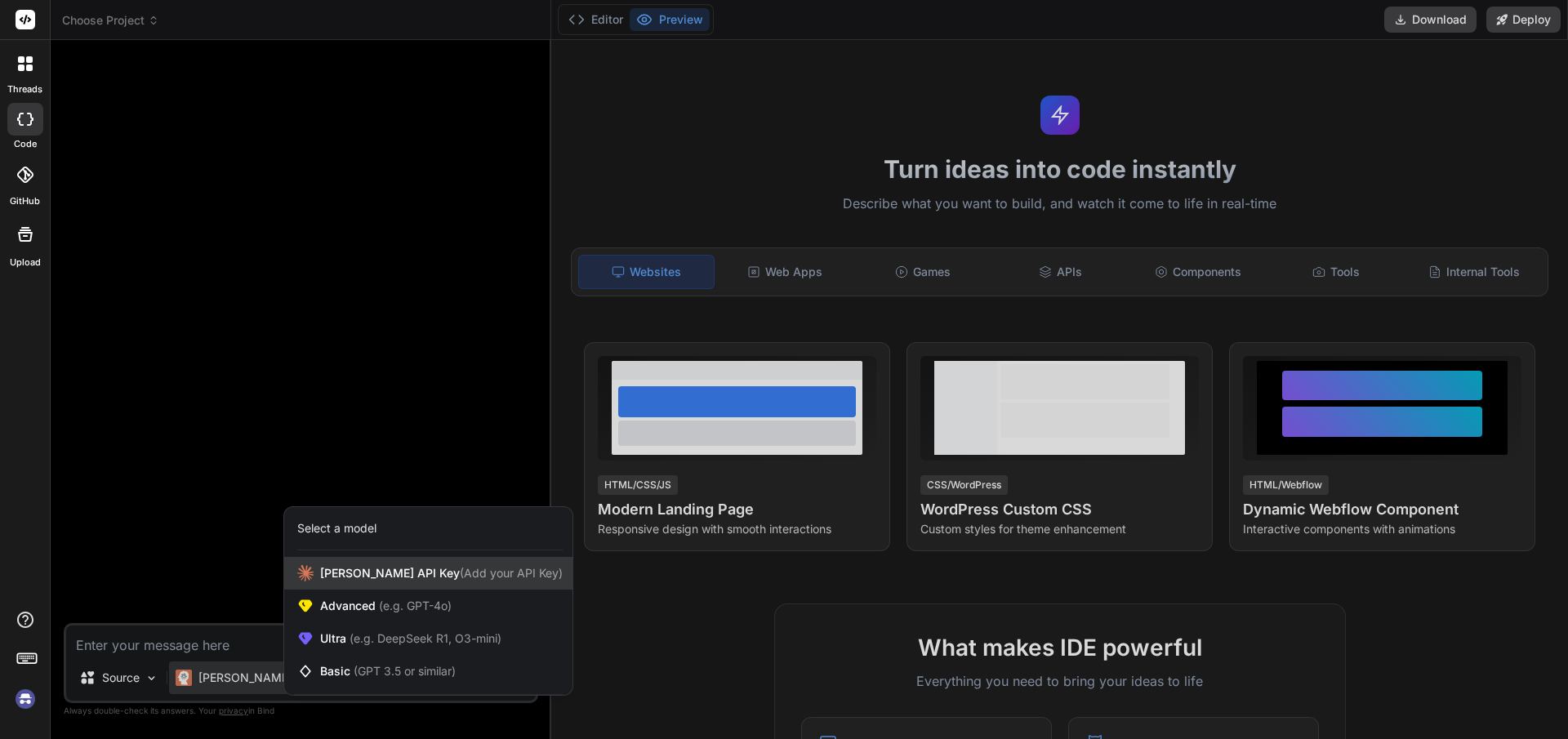
click at [389, 569] on span "[PERSON_NAME] Key (Add your API Key)" at bounding box center [441, 573] width 242 height 16
type textarea "x"
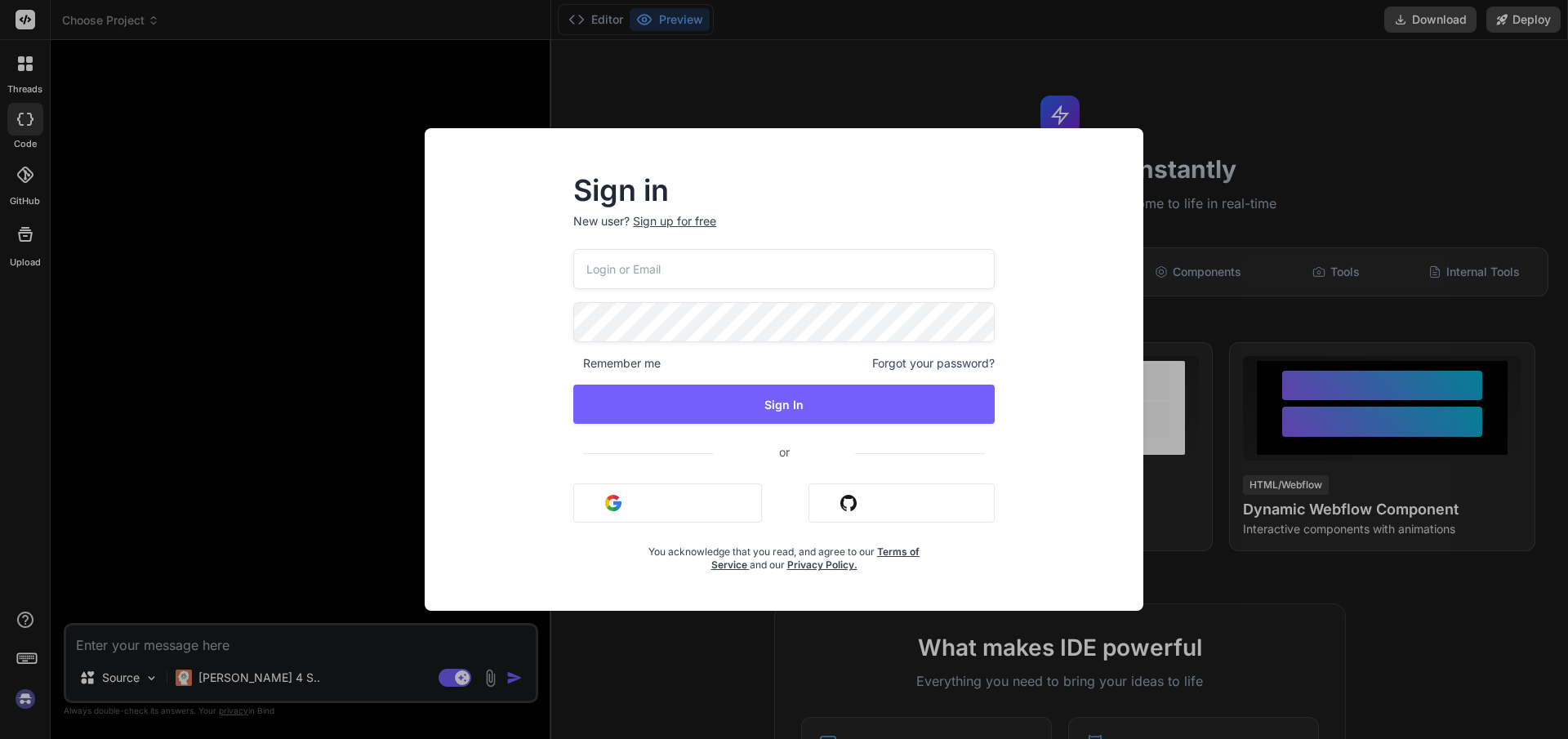
click at [325, 361] on div "Sign in New user? Sign up for free Remember me Forgot your password? Sign In or…" at bounding box center [784, 369] width 1568 height 739
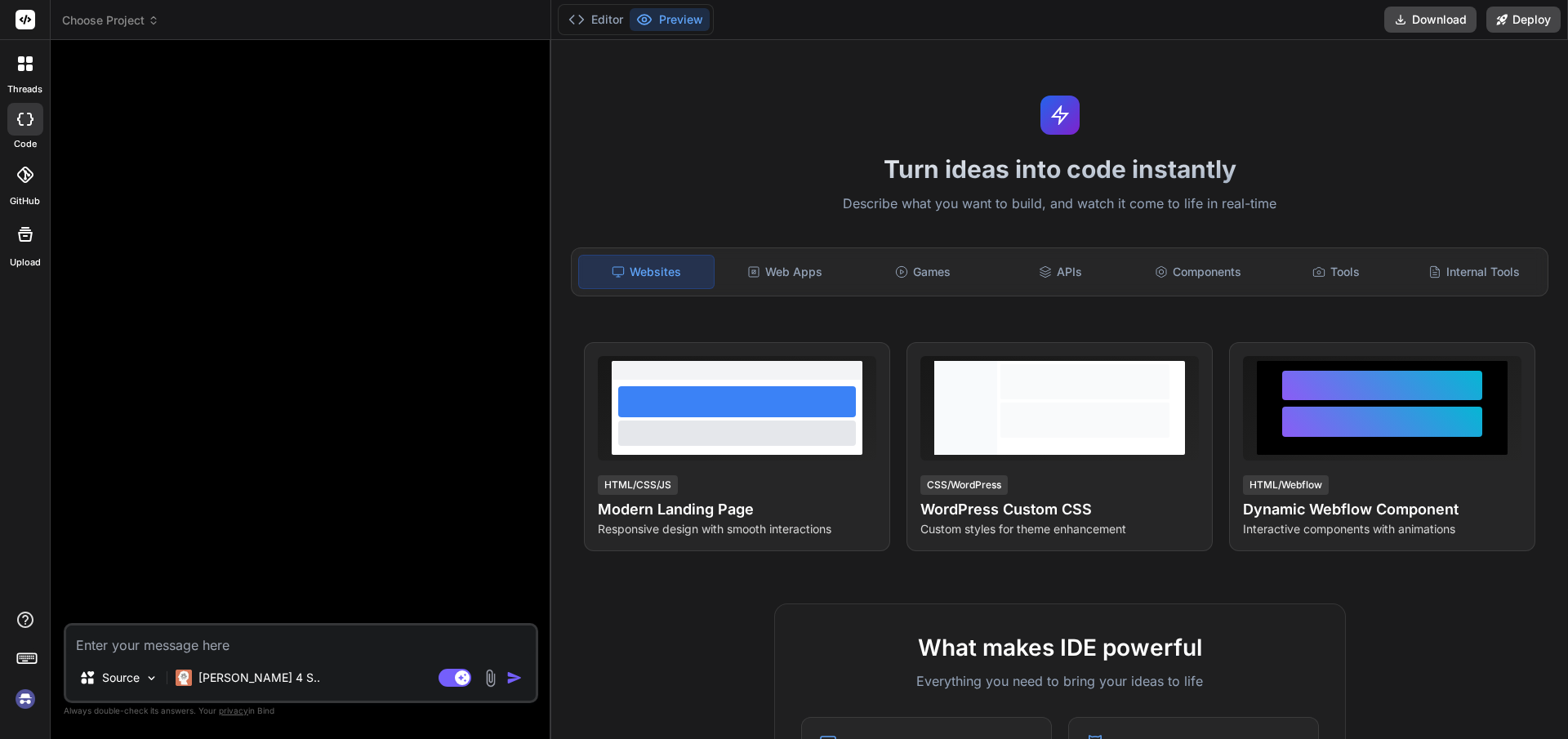
click at [16, 188] on div at bounding box center [25, 175] width 36 height 36
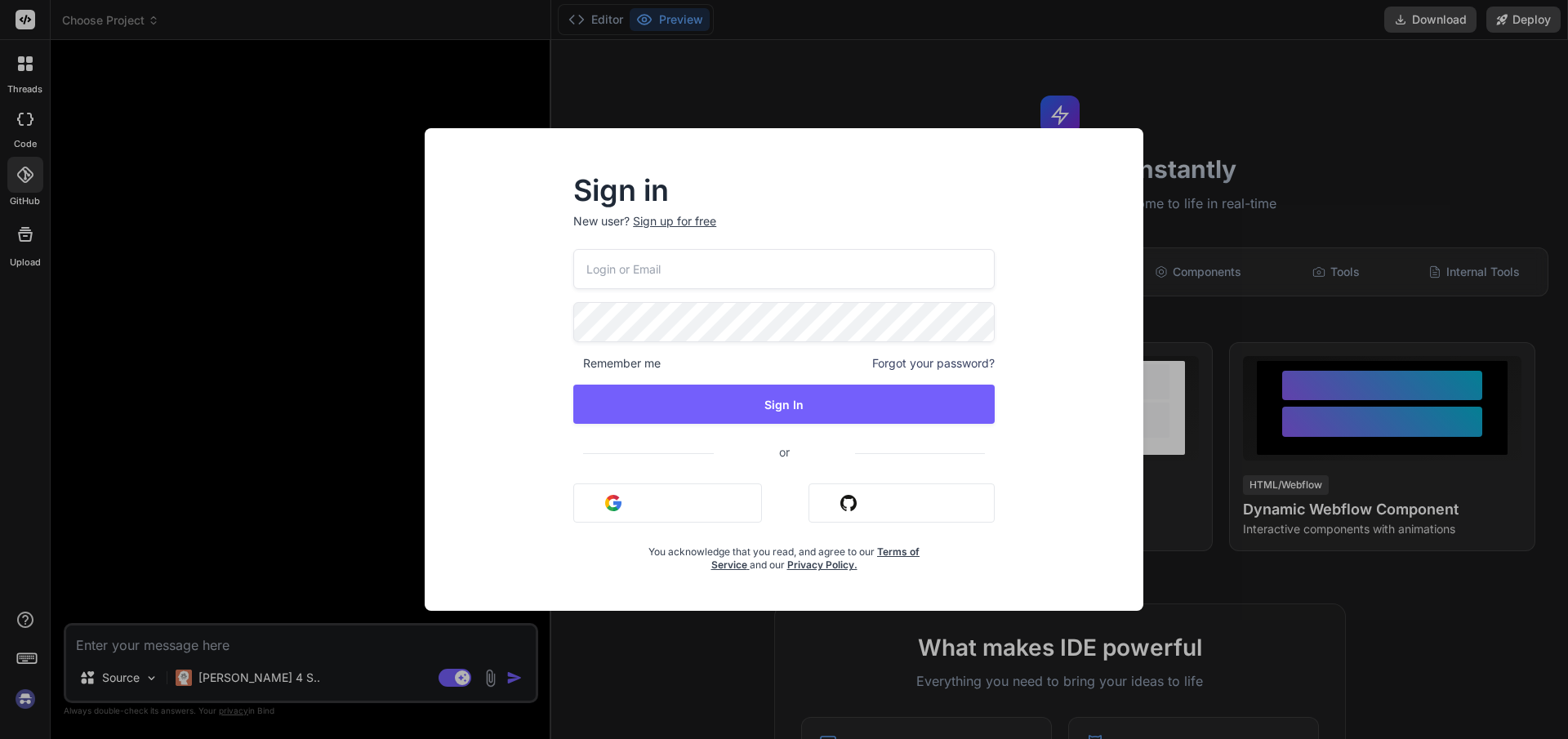
click at [16, 219] on div "Sign in New user? Sign up for free Remember me Forgot your password? Sign In or…" at bounding box center [784, 369] width 1568 height 739
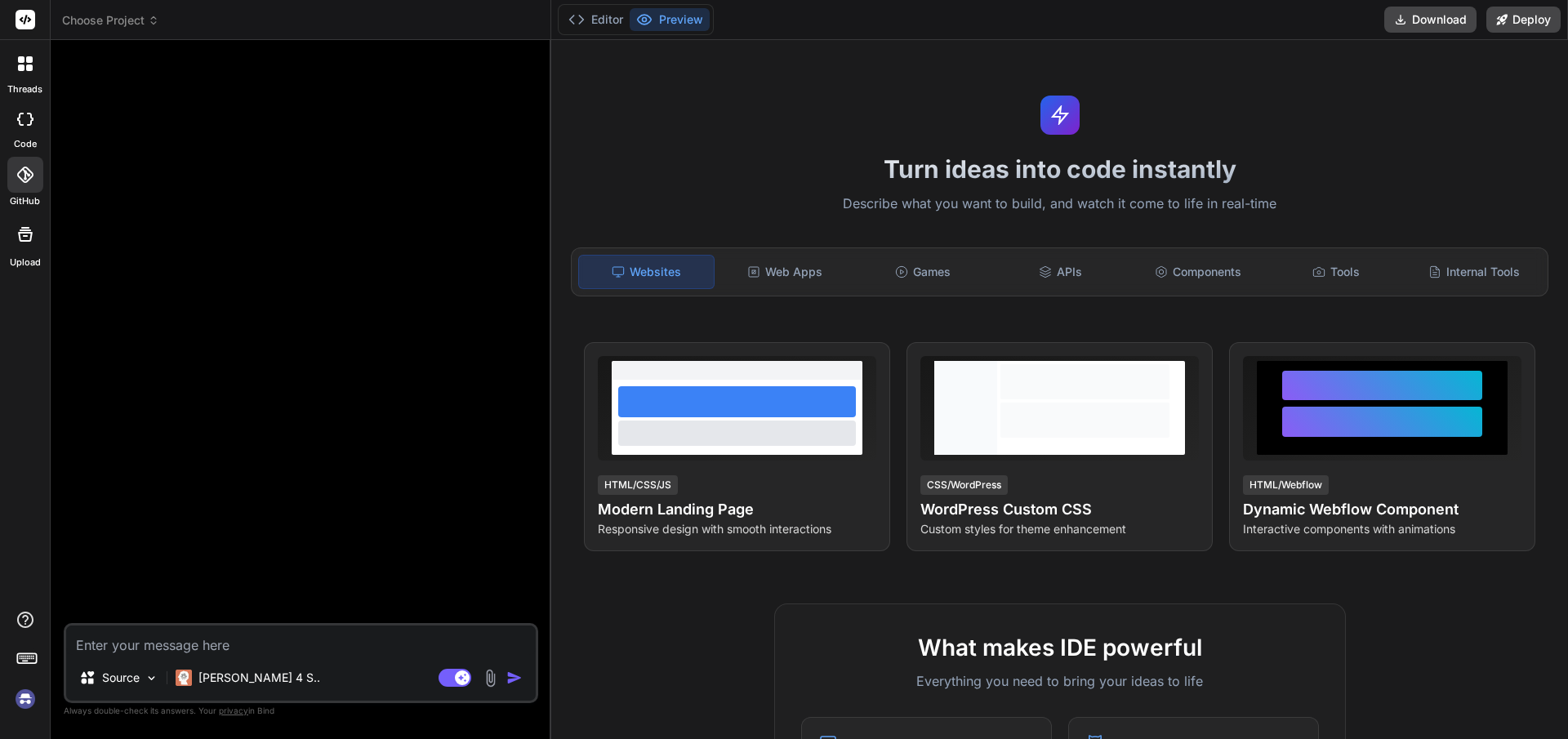
click at [16, 220] on div at bounding box center [25, 234] width 39 height 39
